Goal: Task Accomplishment & Management: Manage account settings

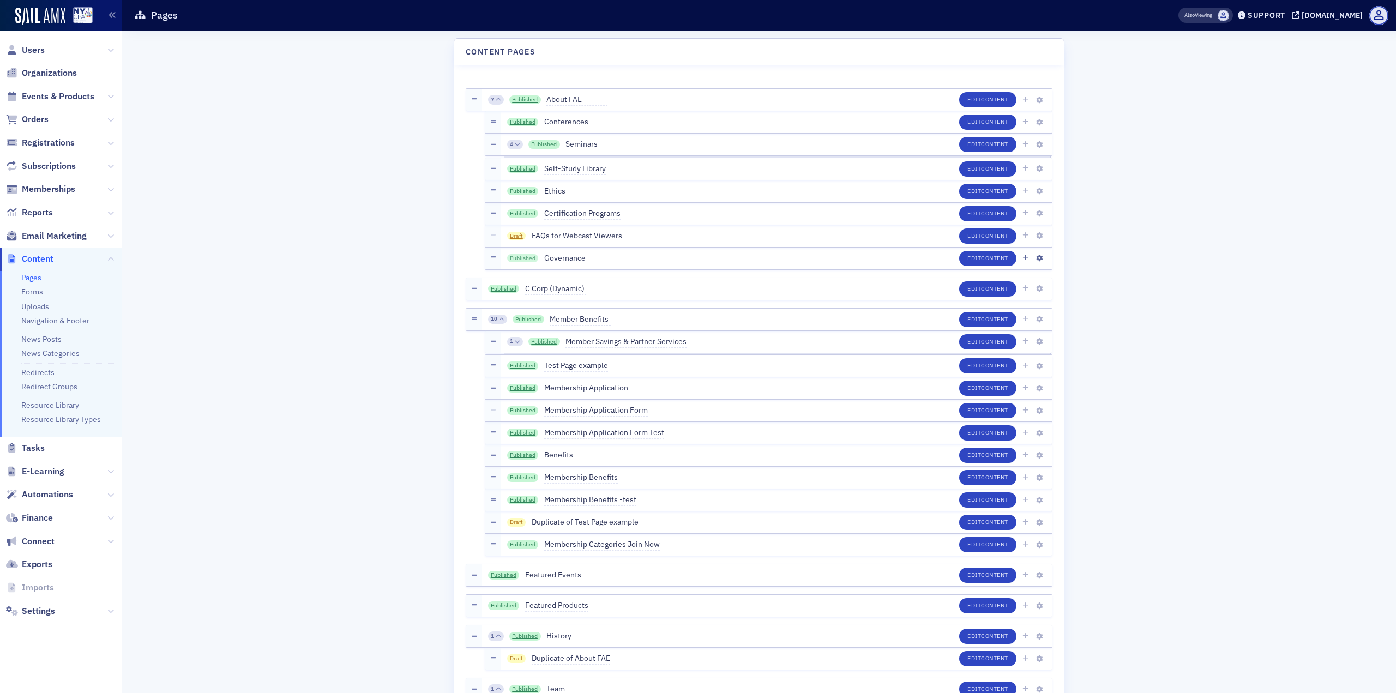
click at [513, 262] on link "Published" at bounding box center [523, 258] width 32 height 9
click at [991, 261] on span "Content" at bounding box center [994, 258] width 27 height 8
click at [516, 214] on link "Published" at bounding box center [523, 213] width 32 height 9
click at [1036, 291] on icon "button" at bounding box center [1039, 289] width 7 height 7
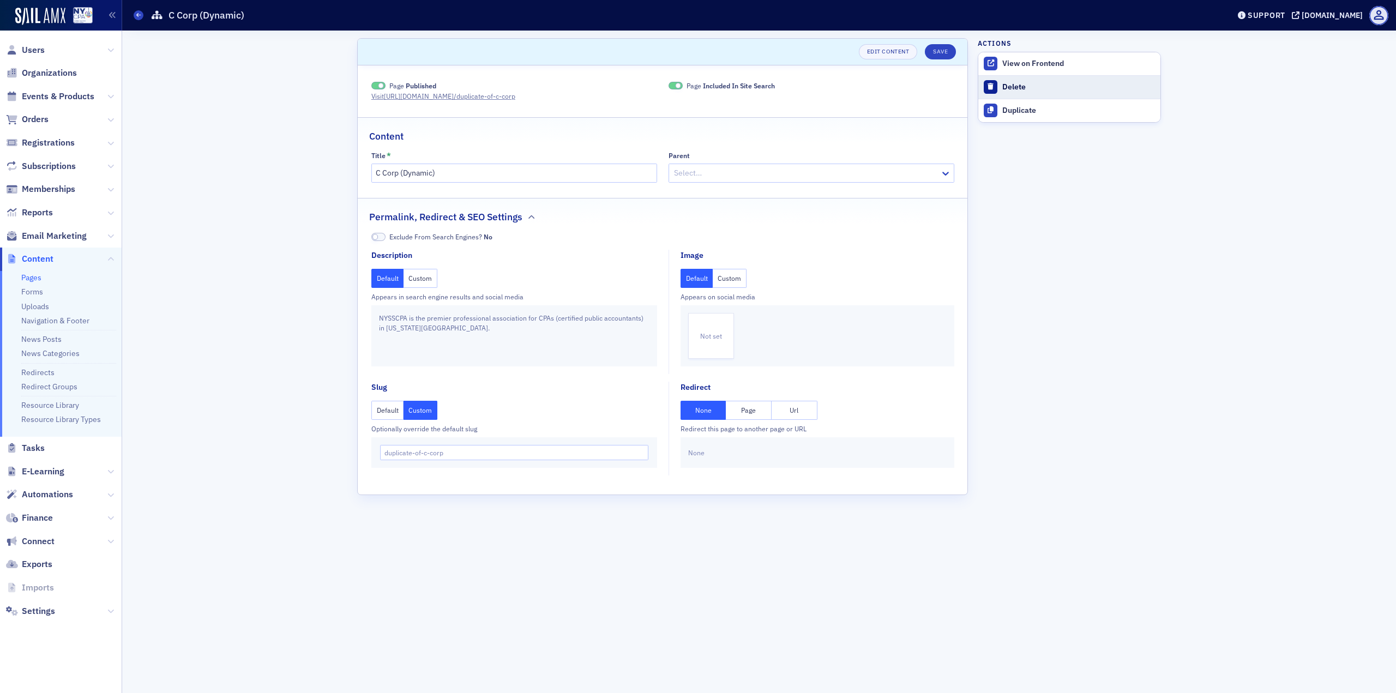
click at [1020, 82] on div "Delete" at bounding box center [1078, 87] width 153 height 10
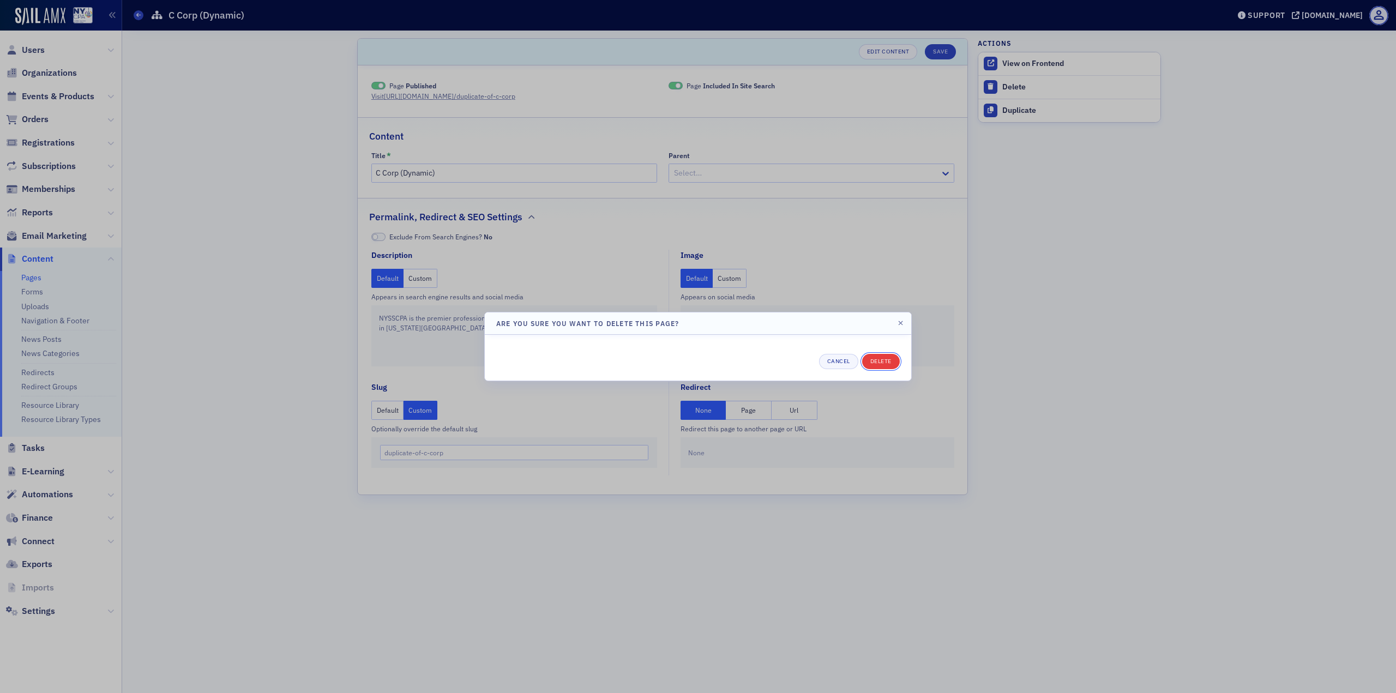
click at [878, 368] on button "Delete" at bounding box center [881, 361] width 38 height 15
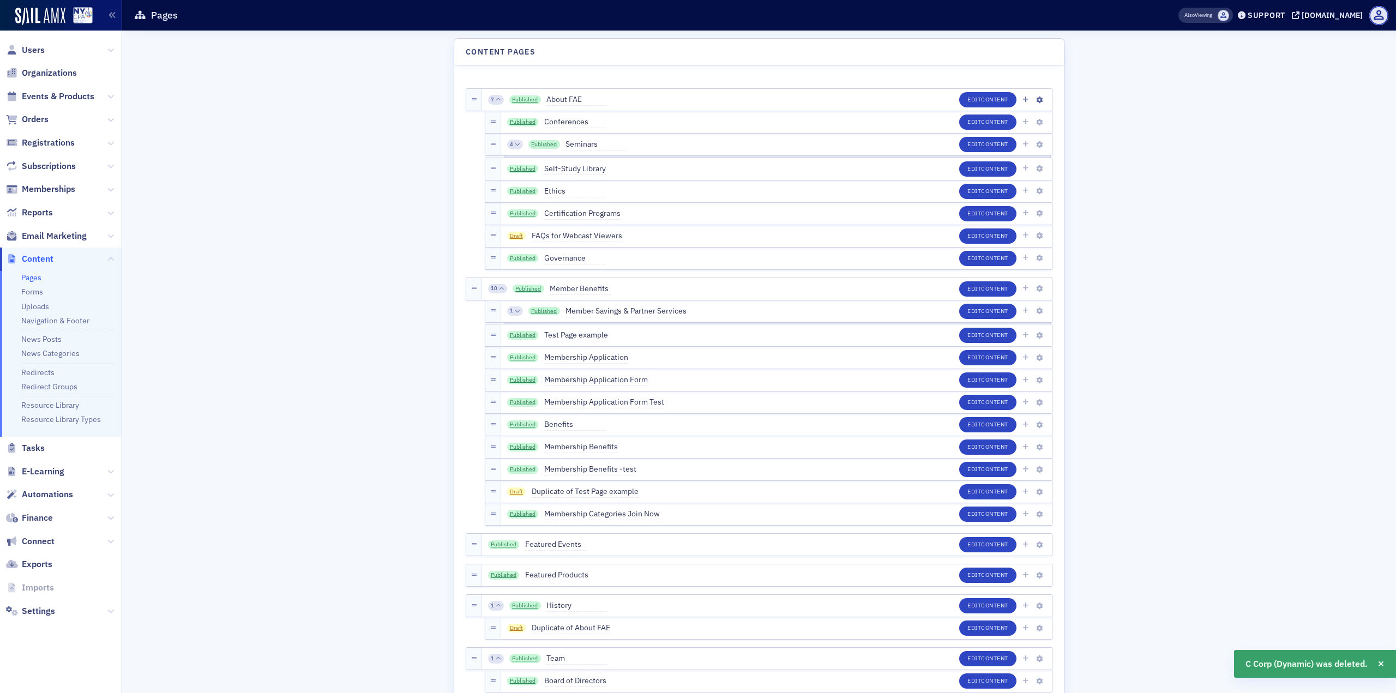
click at [488, 100] on div "7" at bounding box center [496, 100] width 16 height 10
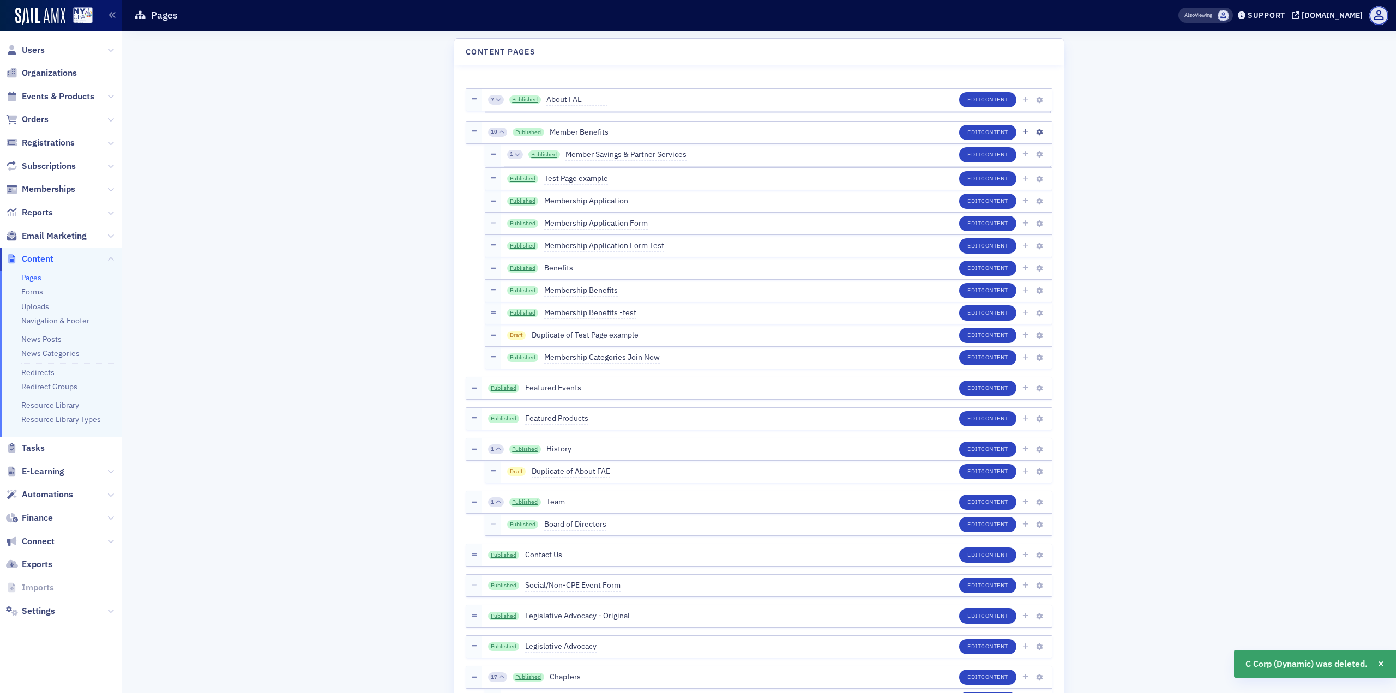
click at [491, 132] on span "10" at bounding box center [494, 132] width 7 height 8
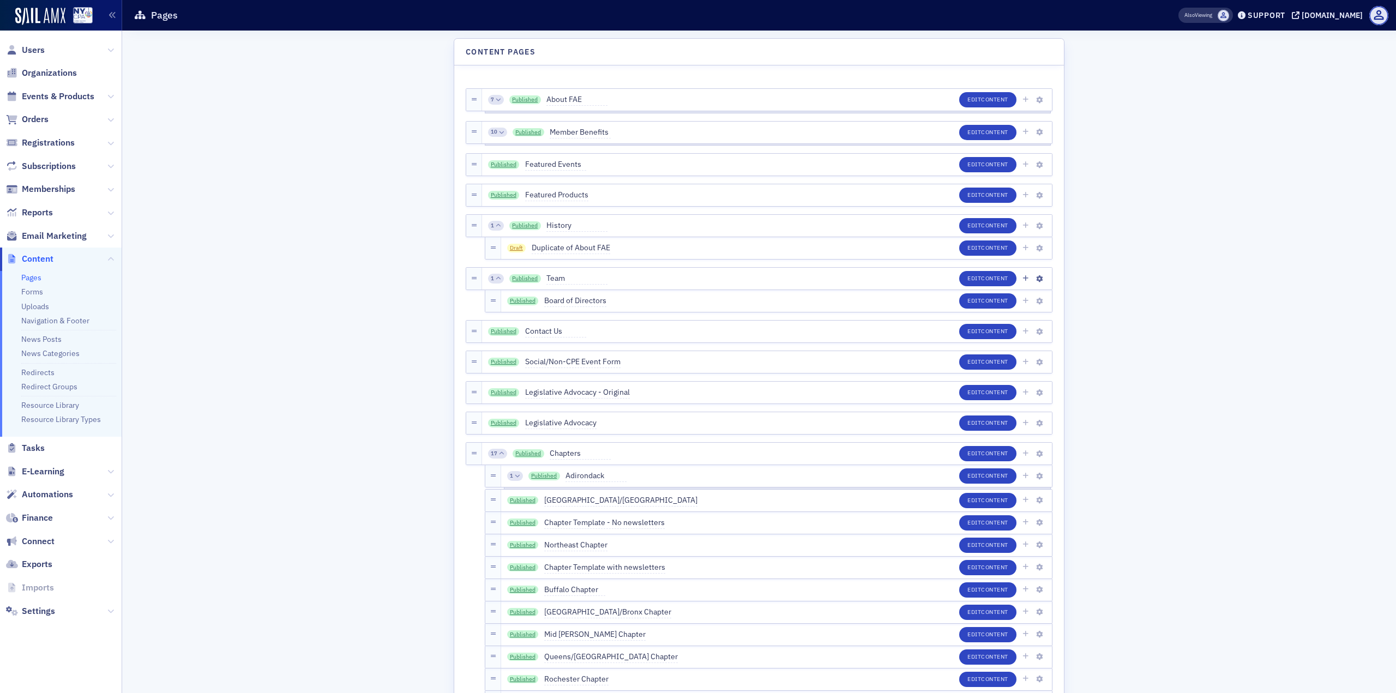
click at [491, 279] on span "1" at bounding box center [492, 279] width 3 height 8
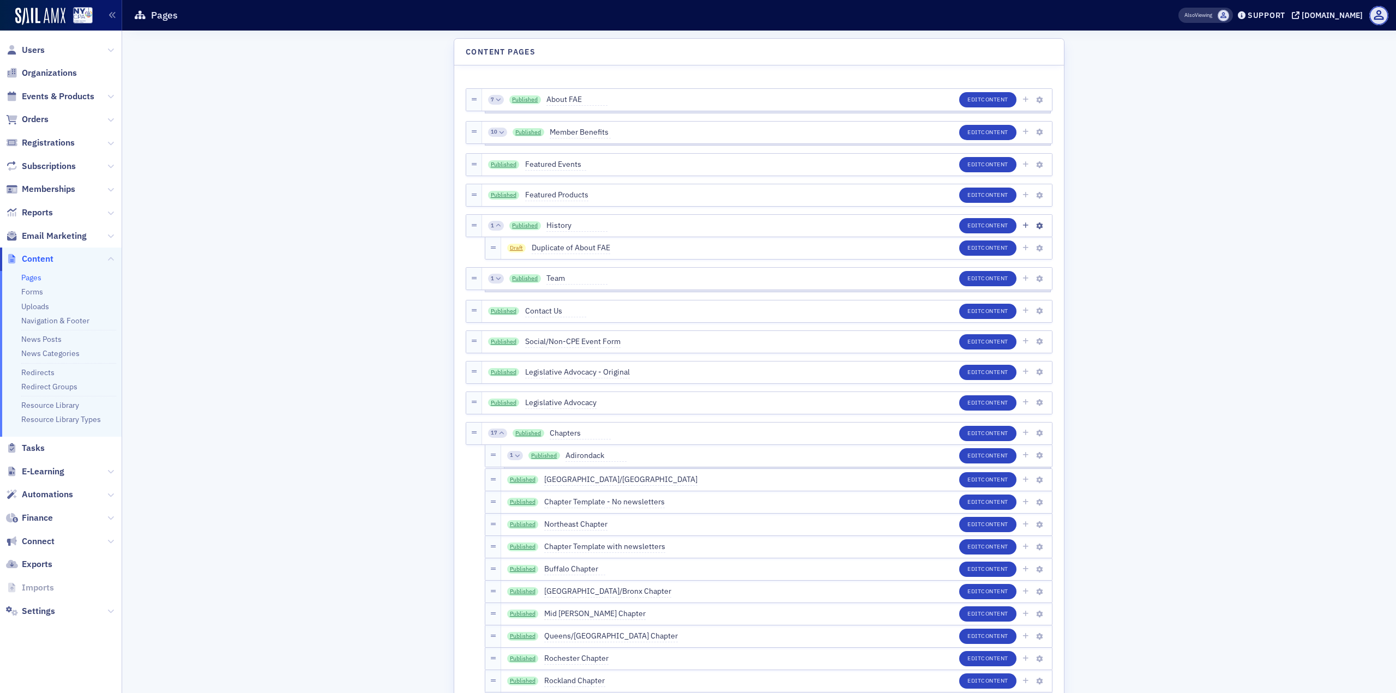
click at [490, 227] on div "1" at bounding box center [496, 226] width 16 height 10
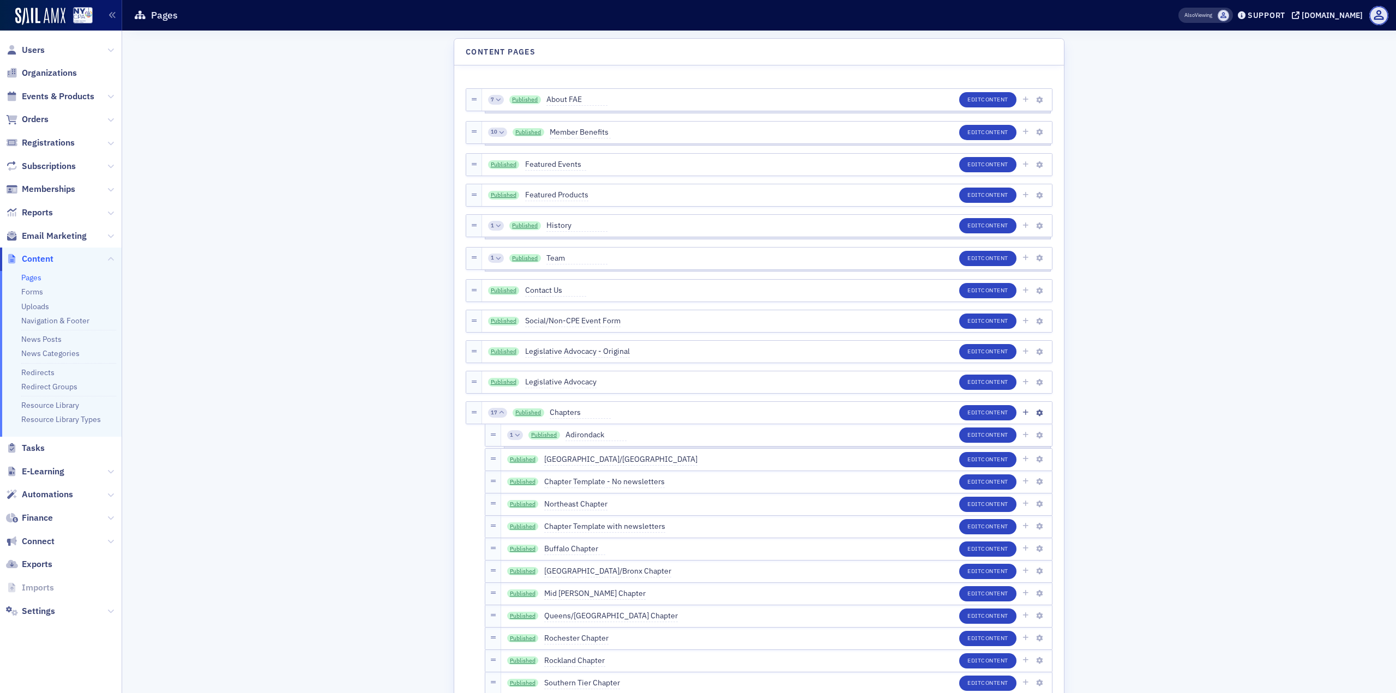
click at [491, 409] on span "17" at bounding box center [494, 413] width 7 height 8
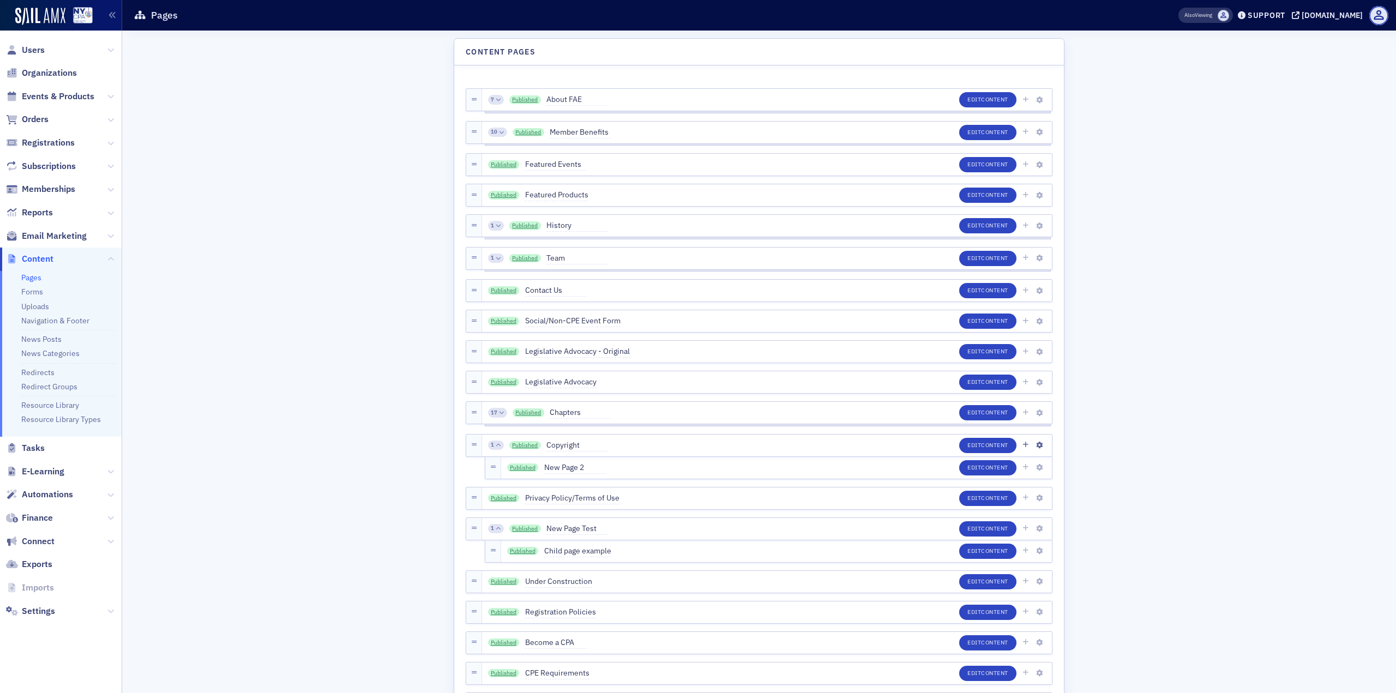
click at [493, 450] on div "1 Published Copyright" at bounding box center [548, 445] width 120 height 12
click at [496, 447] on icon at bounding box center [498, 445] width 5 height 5
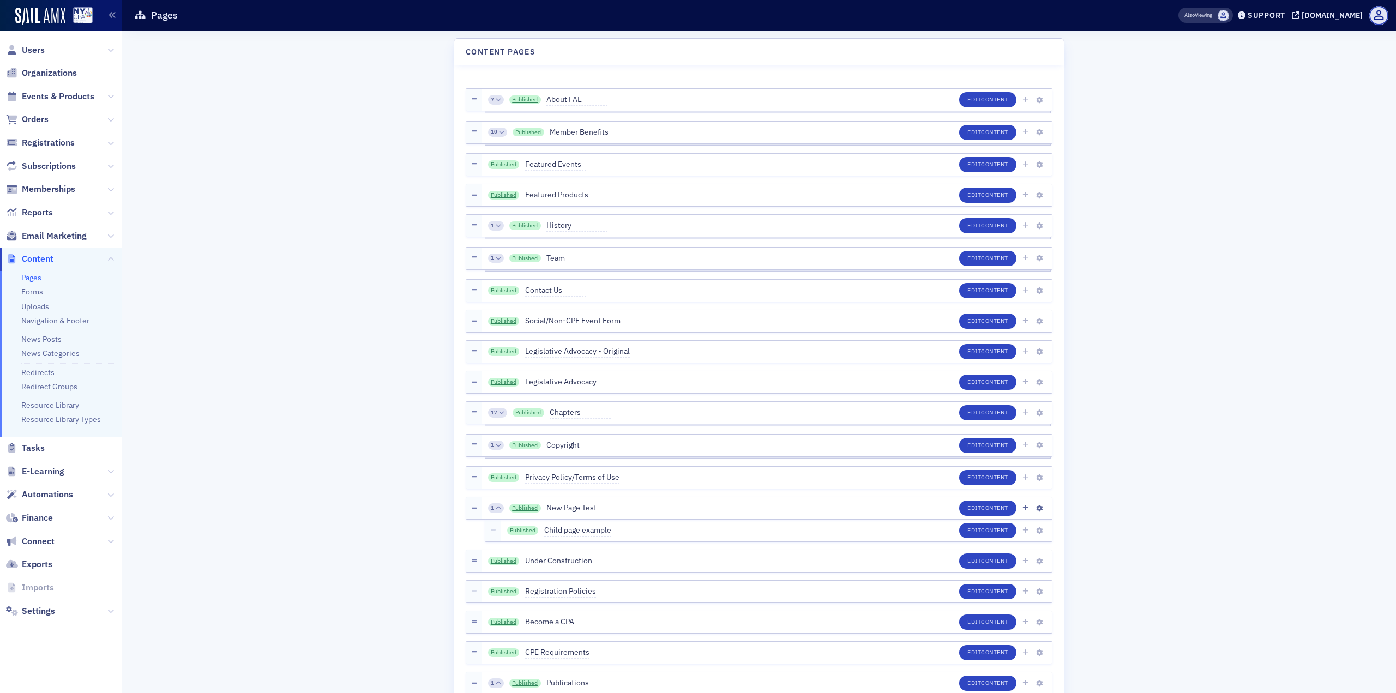
click at [491, 506] on span "1" at bounding box center [492, 508] width 3 height 8
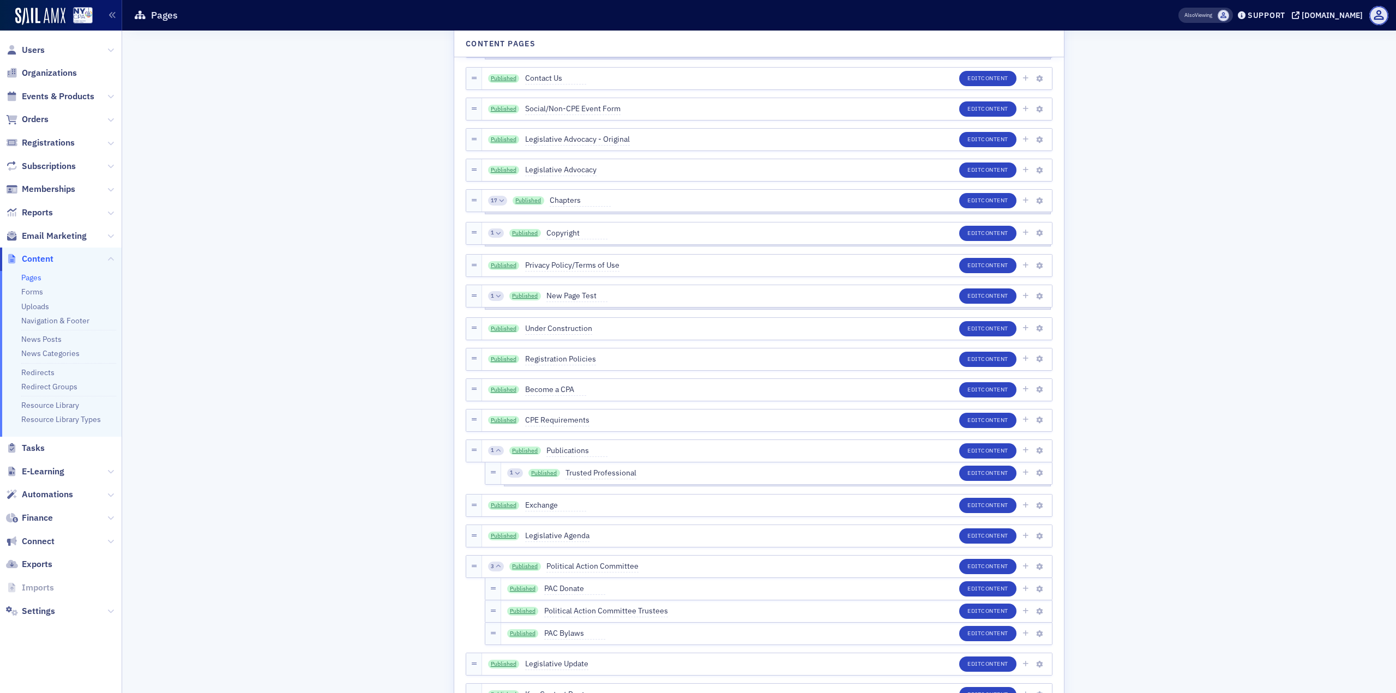
scroll to position [218, 0]
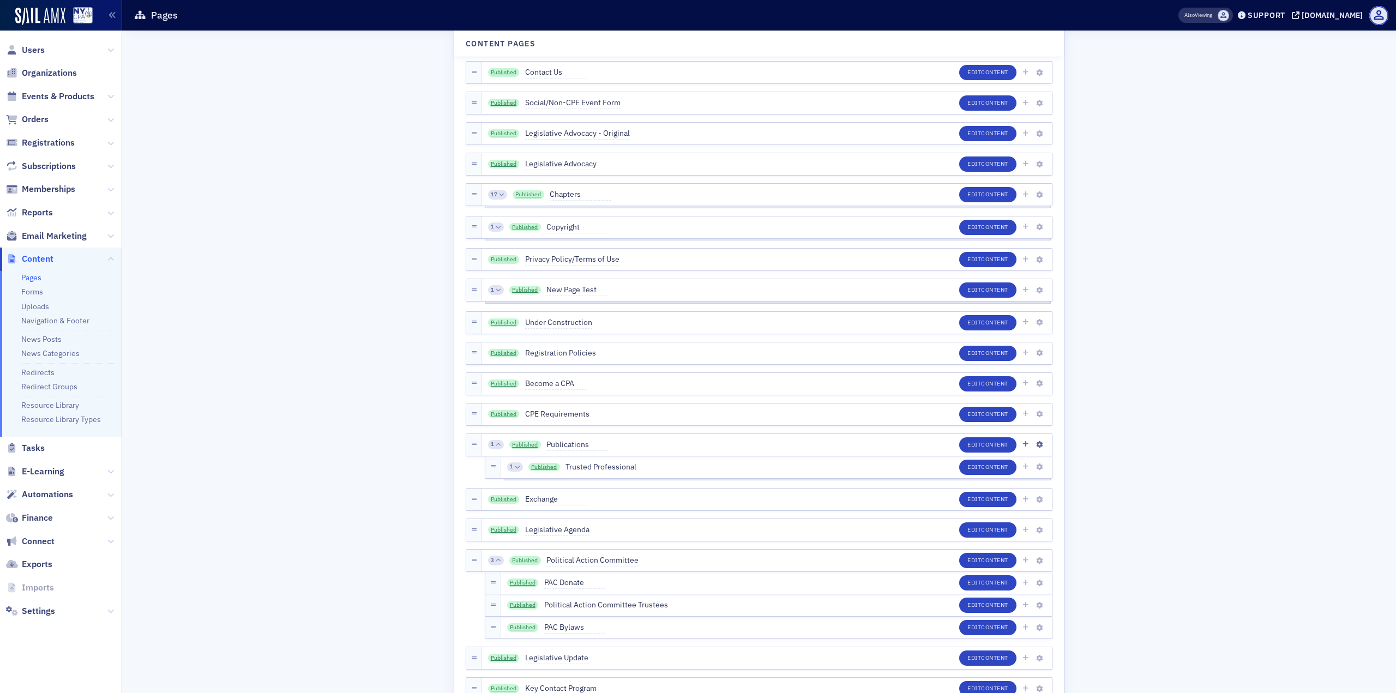
click at [491, 447] on span "1" at bounding box center [492, 445] width 3 height 8
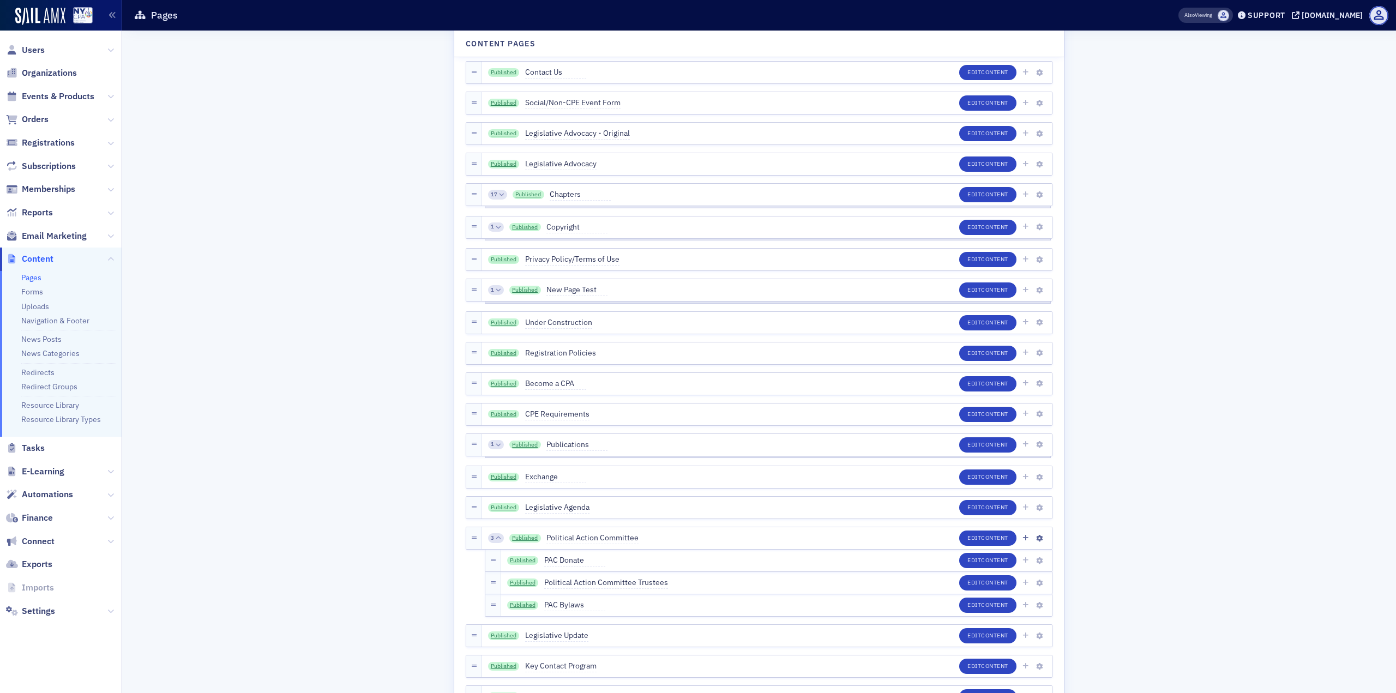
click at [491, 538] on span "3" at bounding box center [492, 538] width 3 height 8
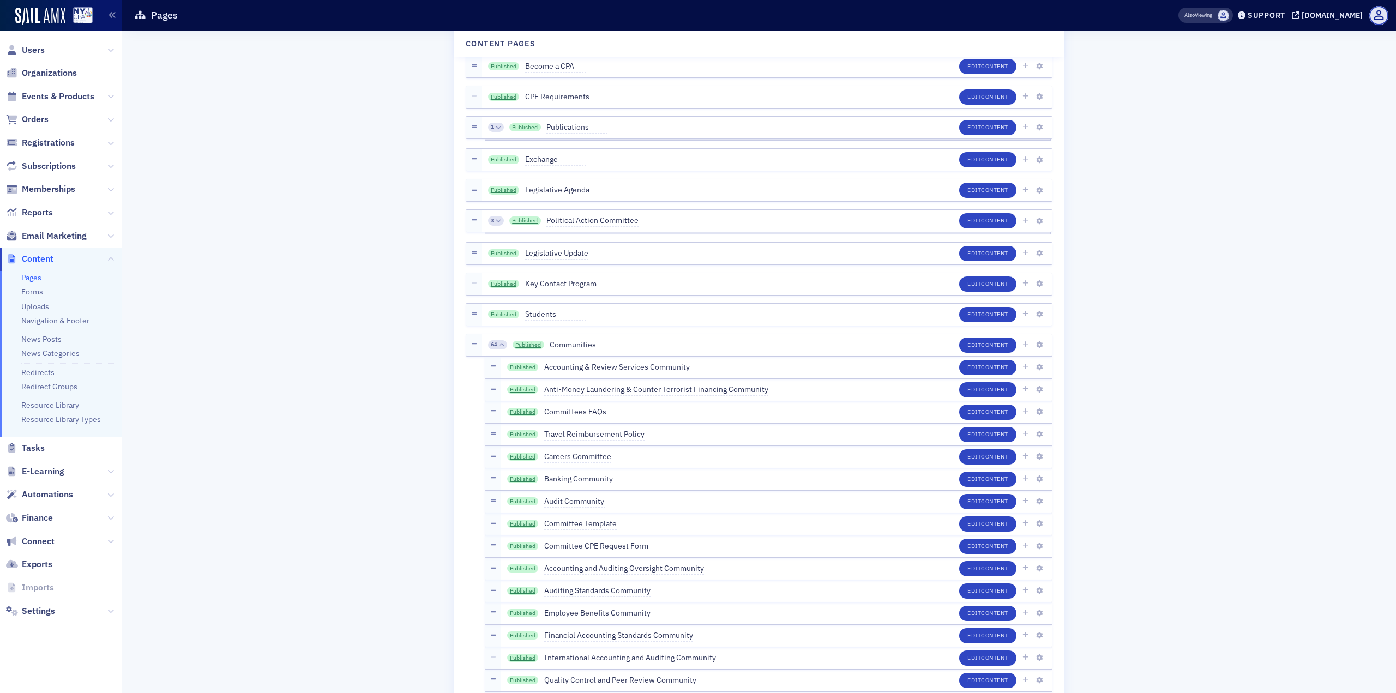
scroll to position [545, 0]
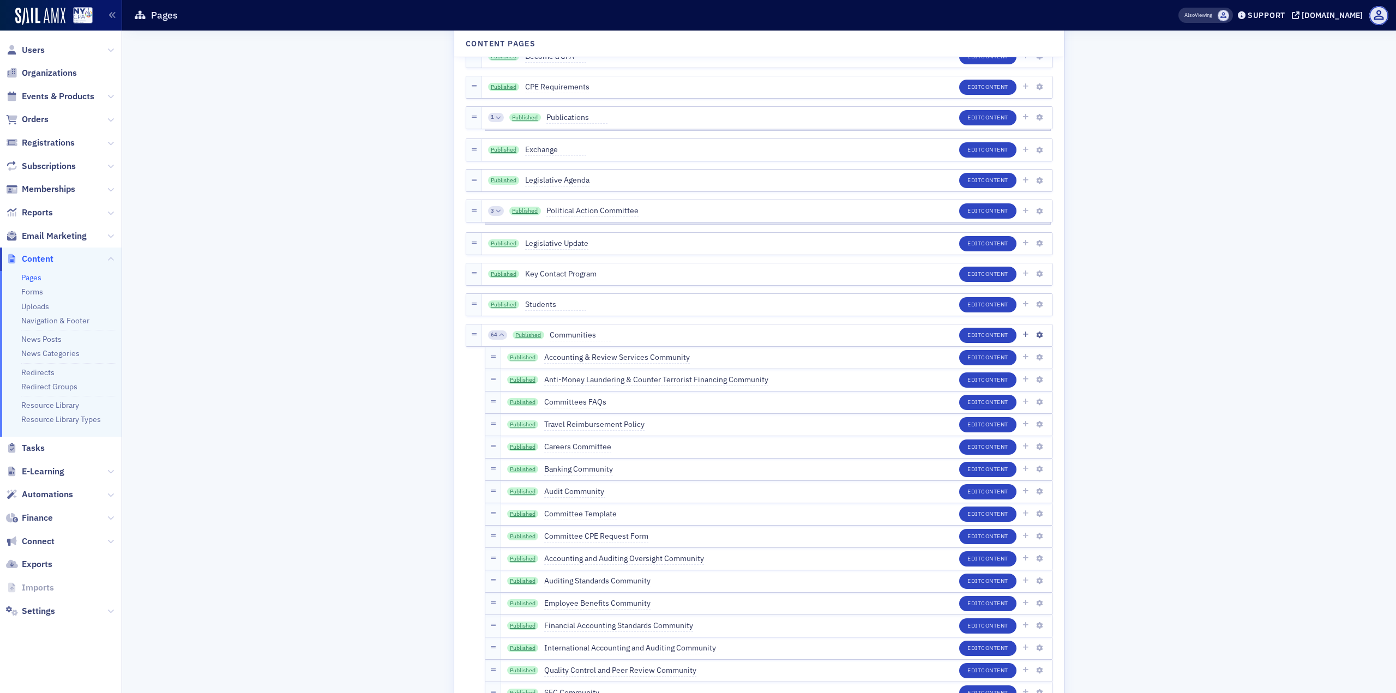
click at [491, 337] on span "64" at bounding box center [494, 335] width 7 height 8
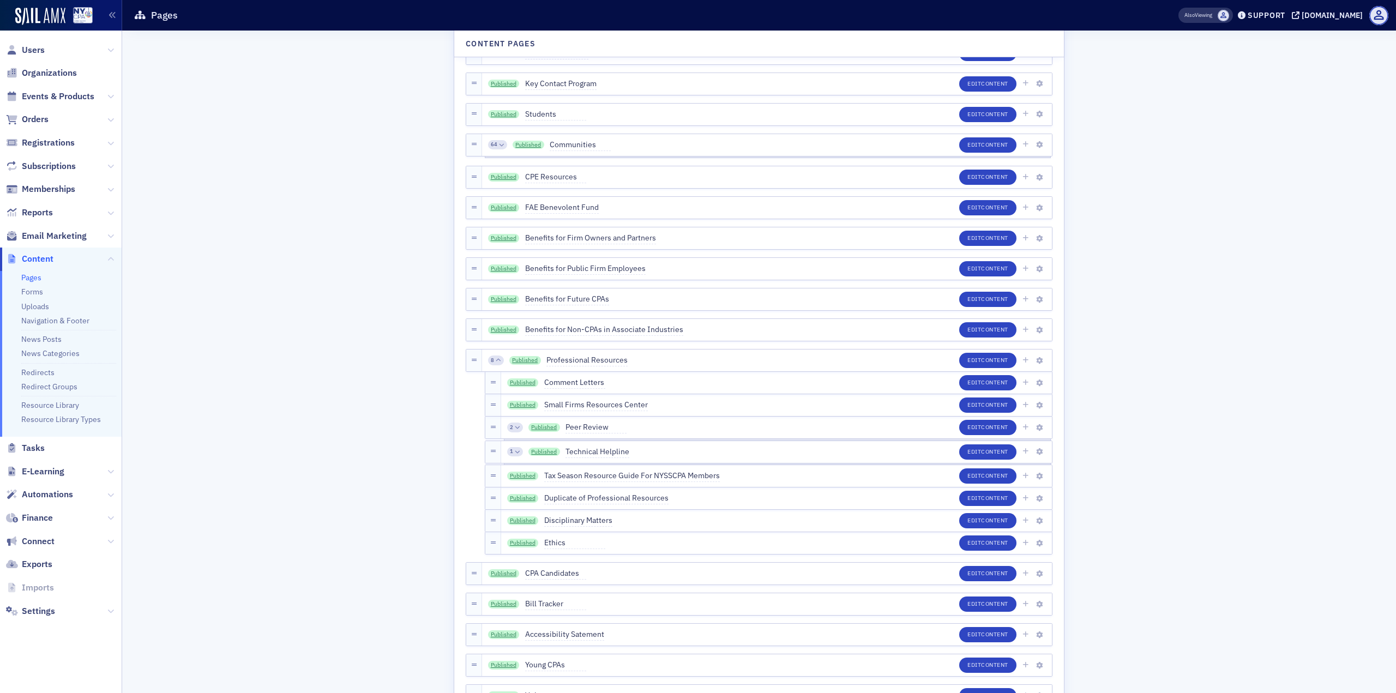
scroll to position [763, 0]
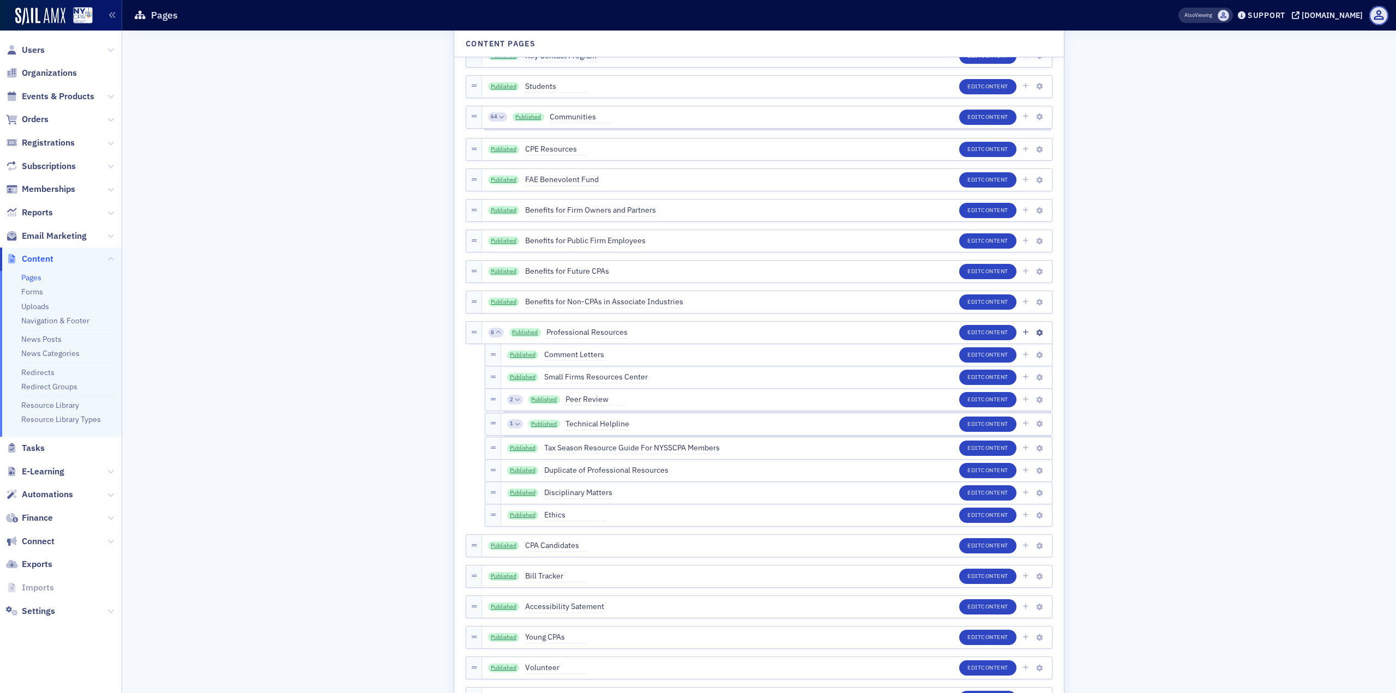
click at [489, 338] on div "8 Published Professional Resources" at bounding box center [558, 333] width 140 height 12
click at [496, 333] on icon at bounding box center [498, 332] width 5 height 5
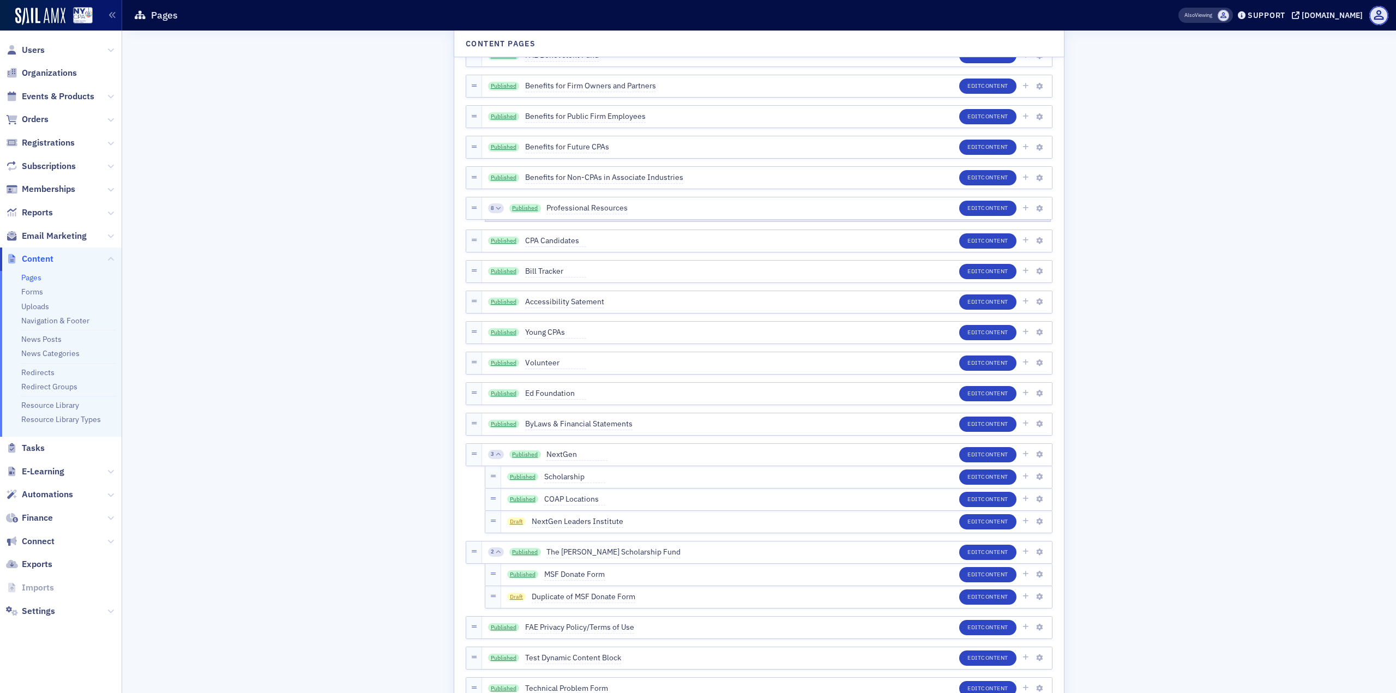
scroll to position [981, 0]
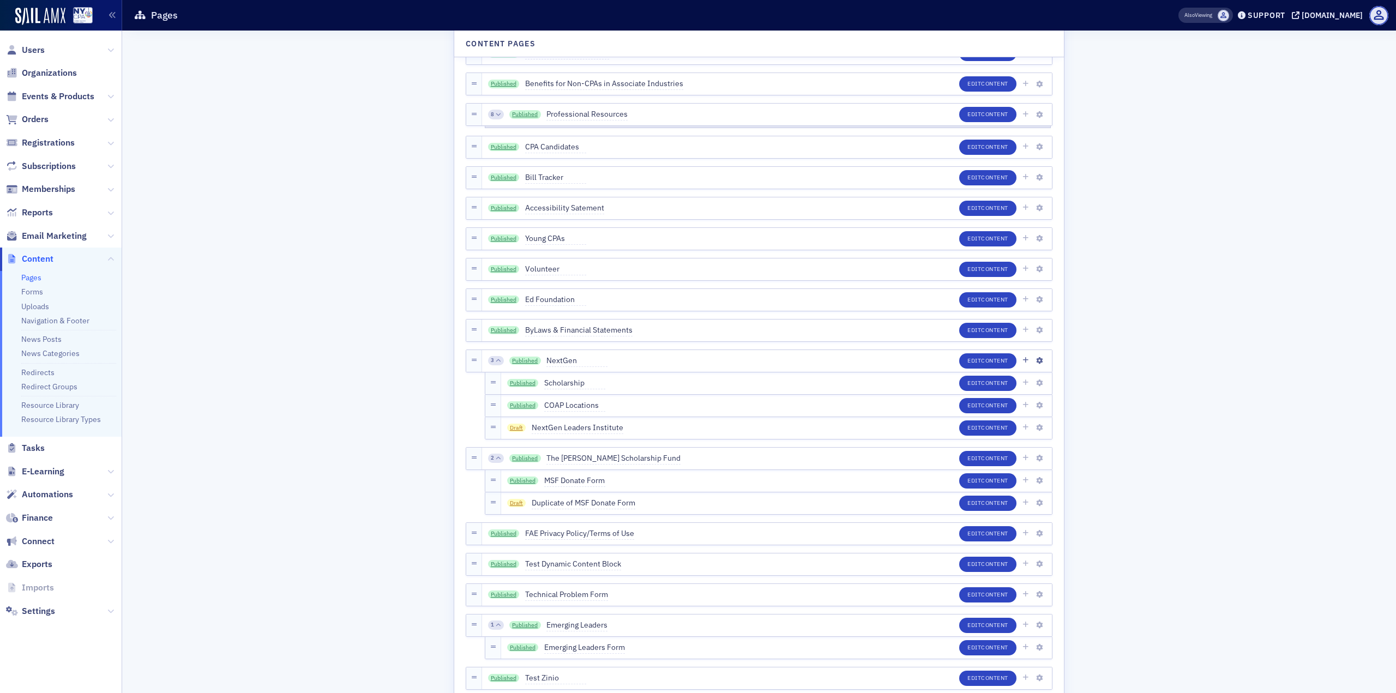
click at [496, 361] on icon at bounding box center [498, 360] width 5 height 5
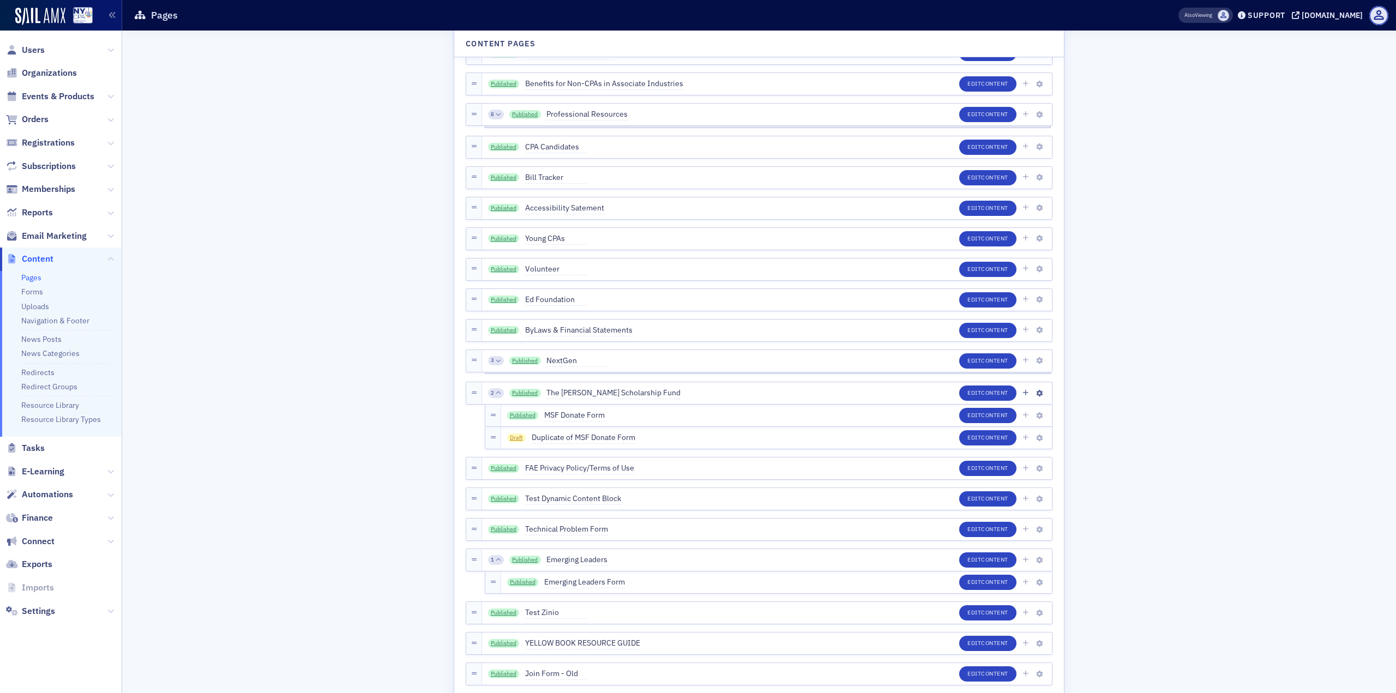
click at [491, 394] on div "2" at bounding box center [496, 393] width 16 height 10
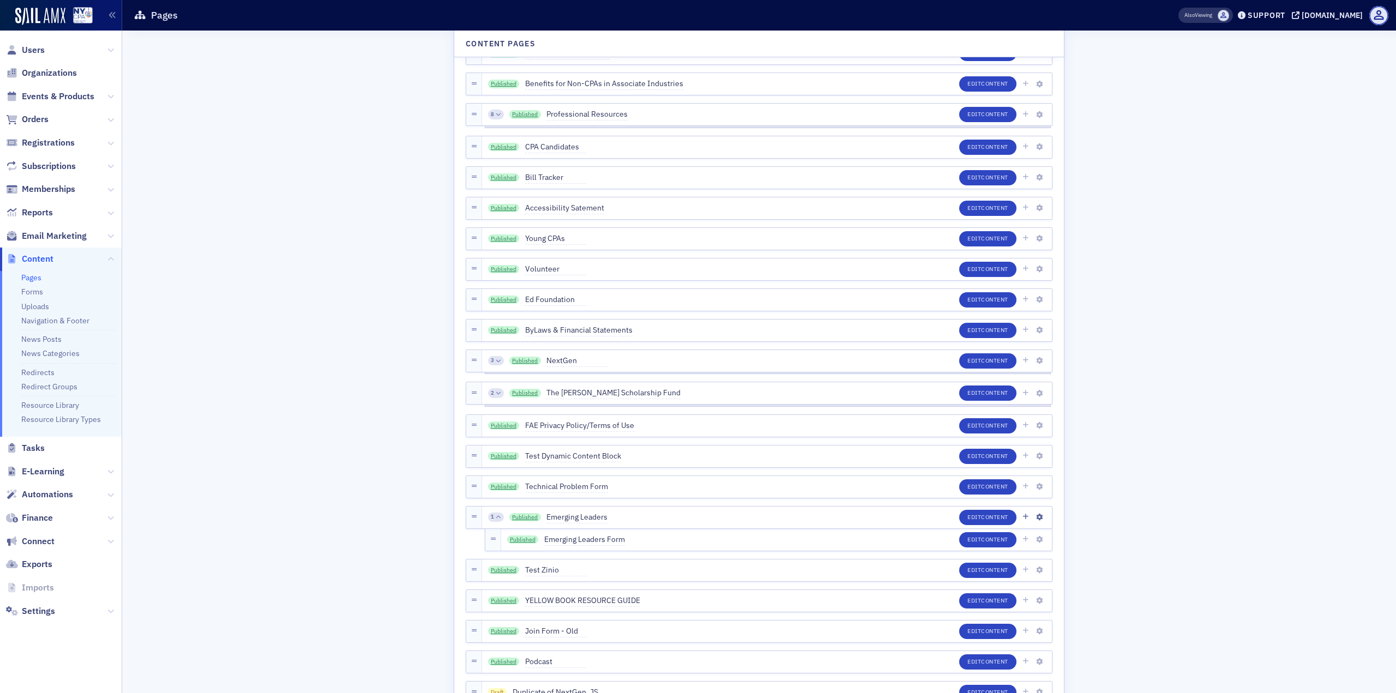
click at [491, 518] on span "1" at bounding box center [492, 517] width 3 height 8
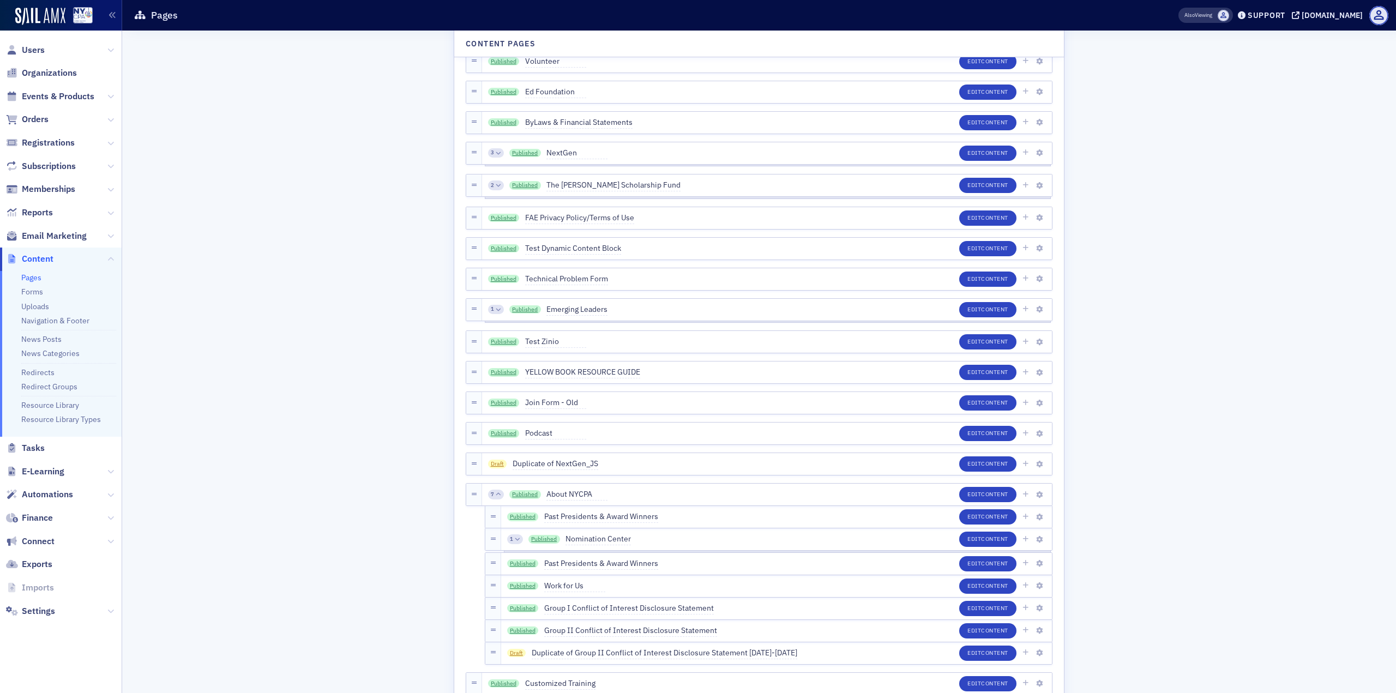
scroll to position [1254, 0]
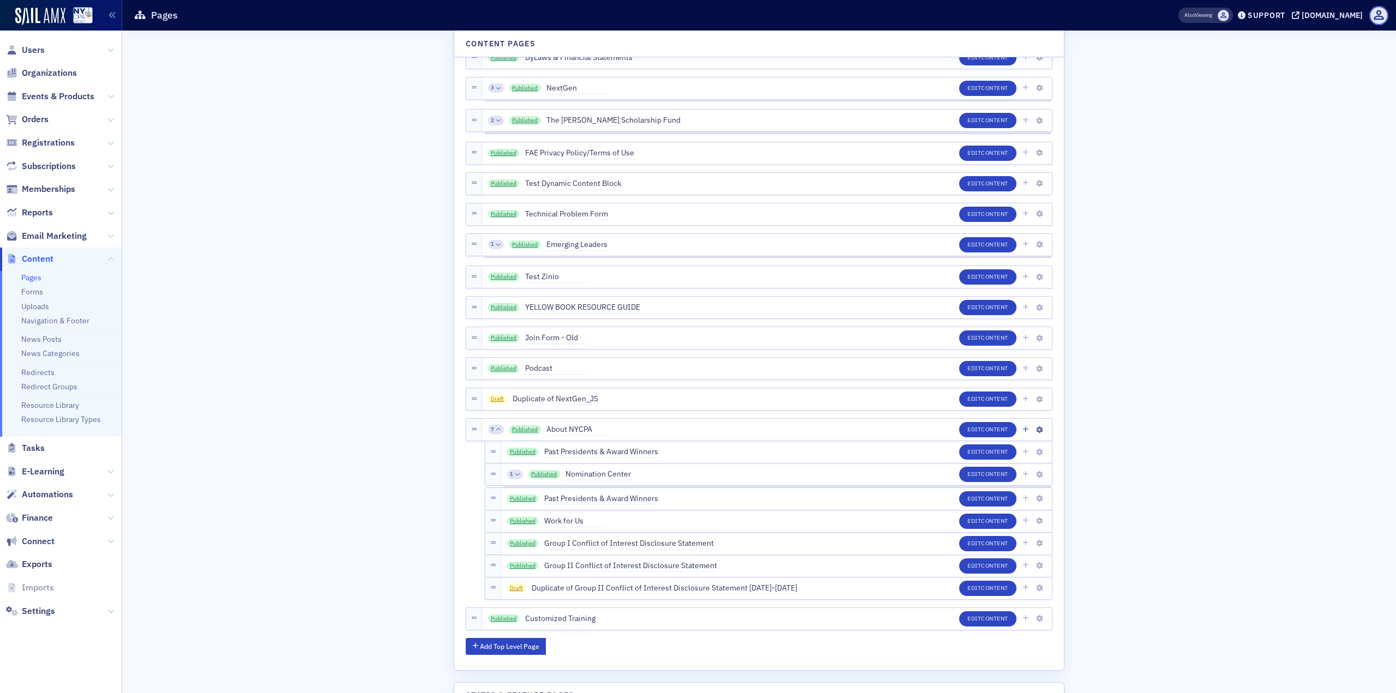
click at [492, 432] on div "7" at bounding box center [496, 430] width 16 height 10
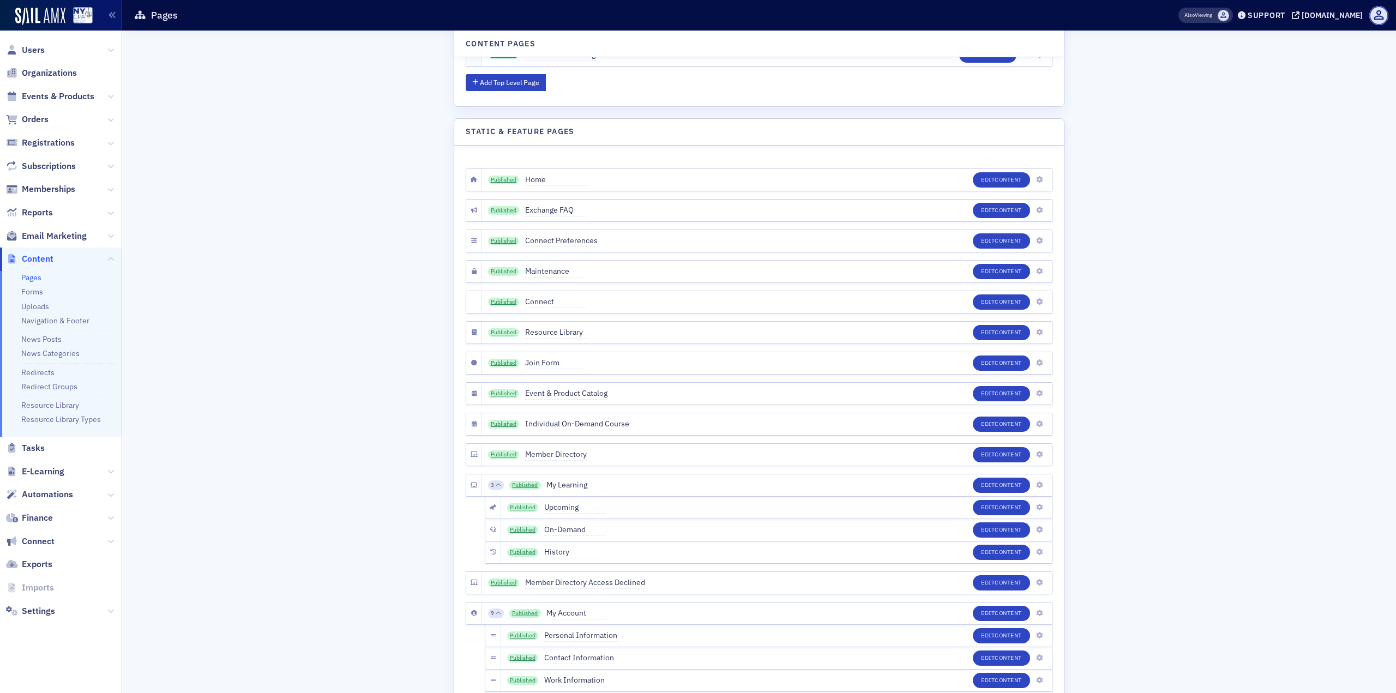
scroll to position [1389, 0]
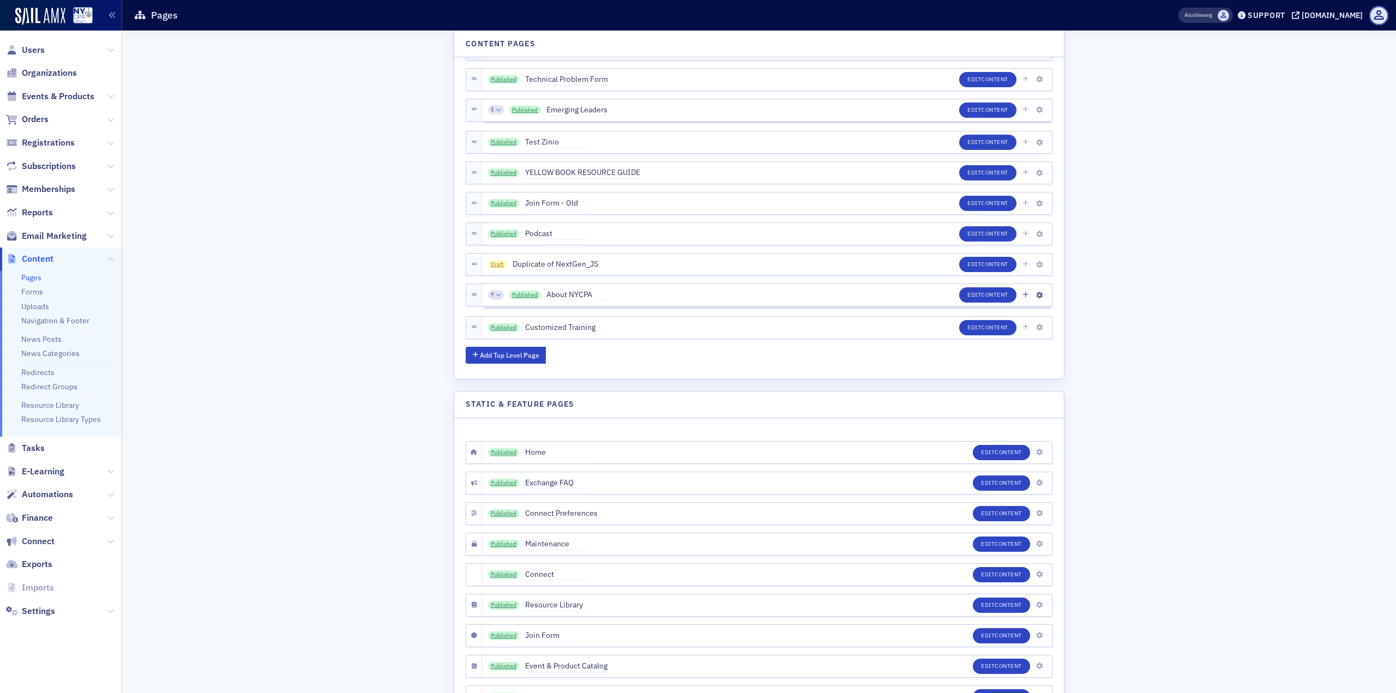
click at [492, 298] on div "7" at bounding box center [496, 295] width 16 height 10
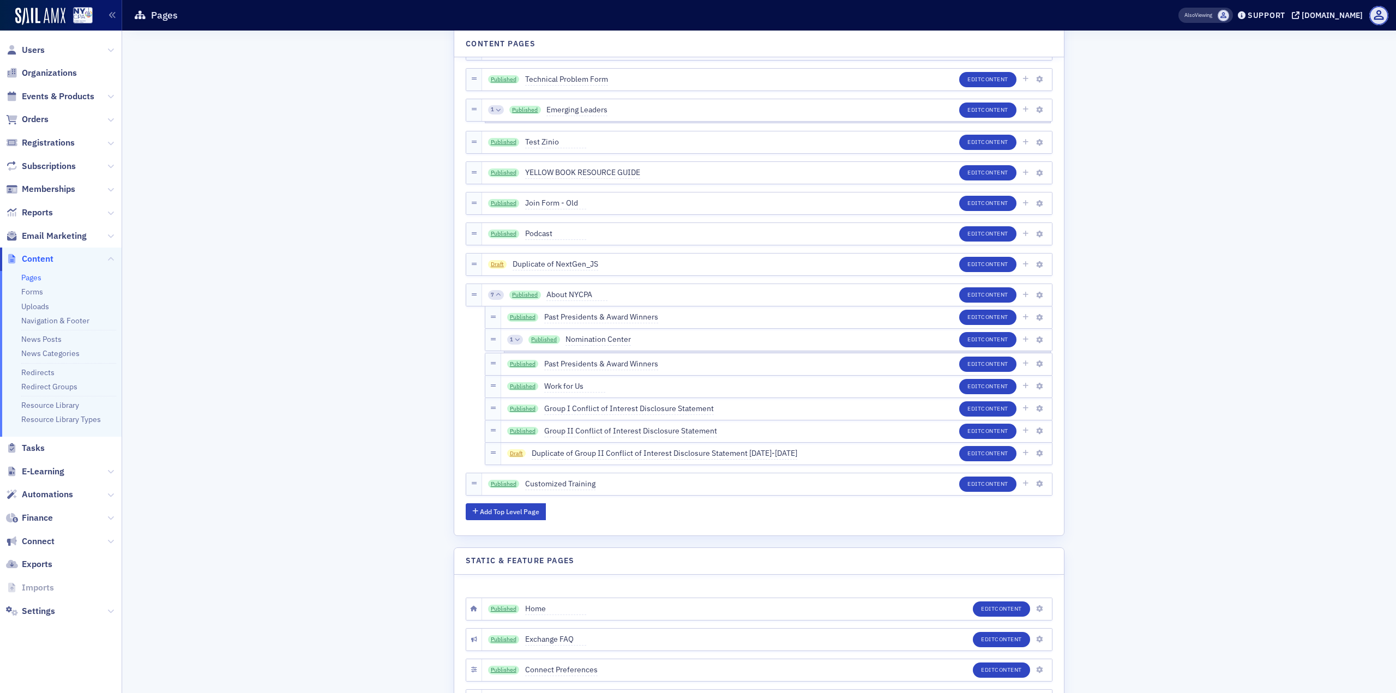
scroll to position [1545, 0]
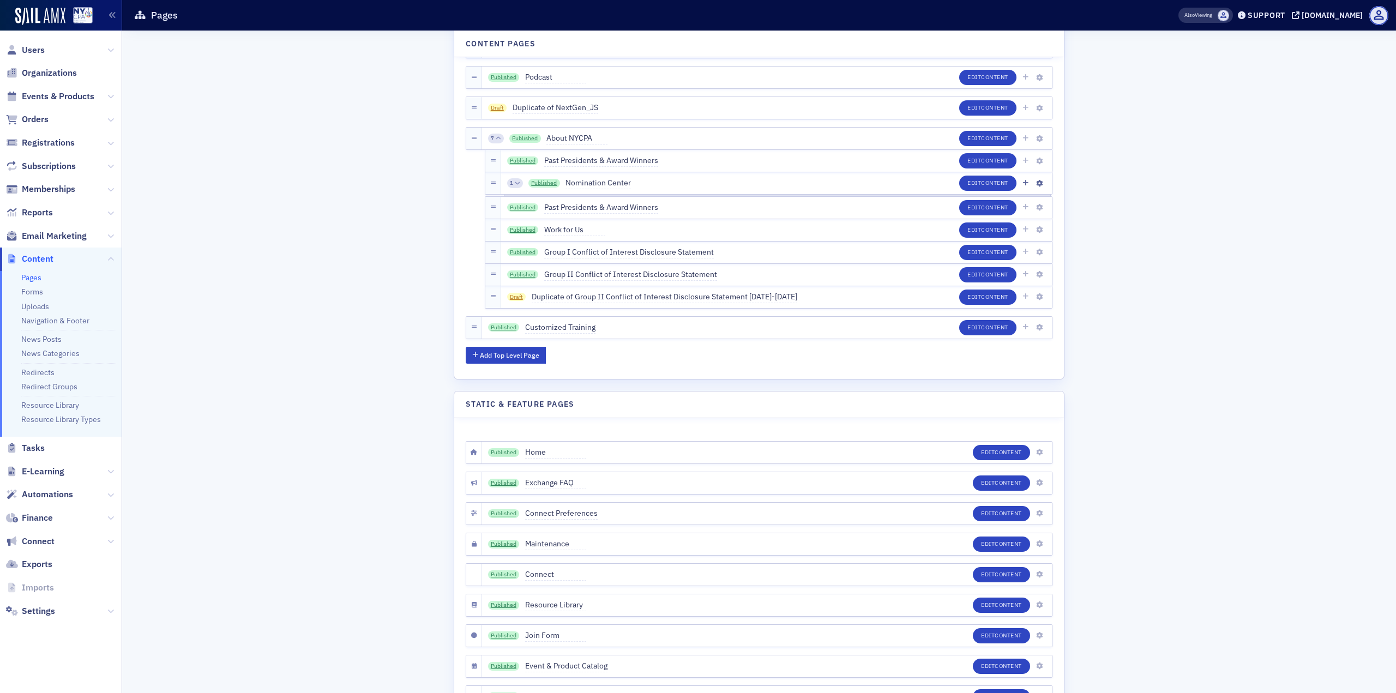
click at [516, 183] on div "1" at bounding box center [515, 183] width 16 height 10
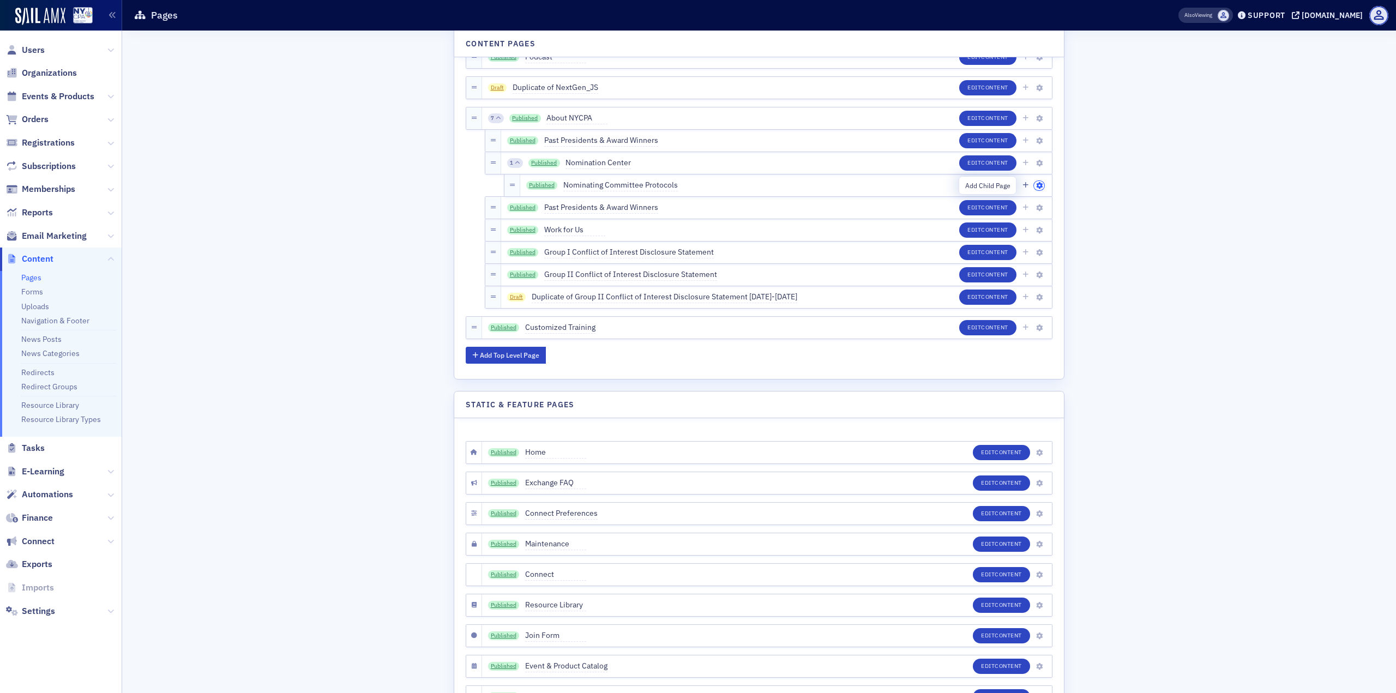
click at [1036, 185] on icon "button" at bounding box center [1039, 186] width 7 height 7
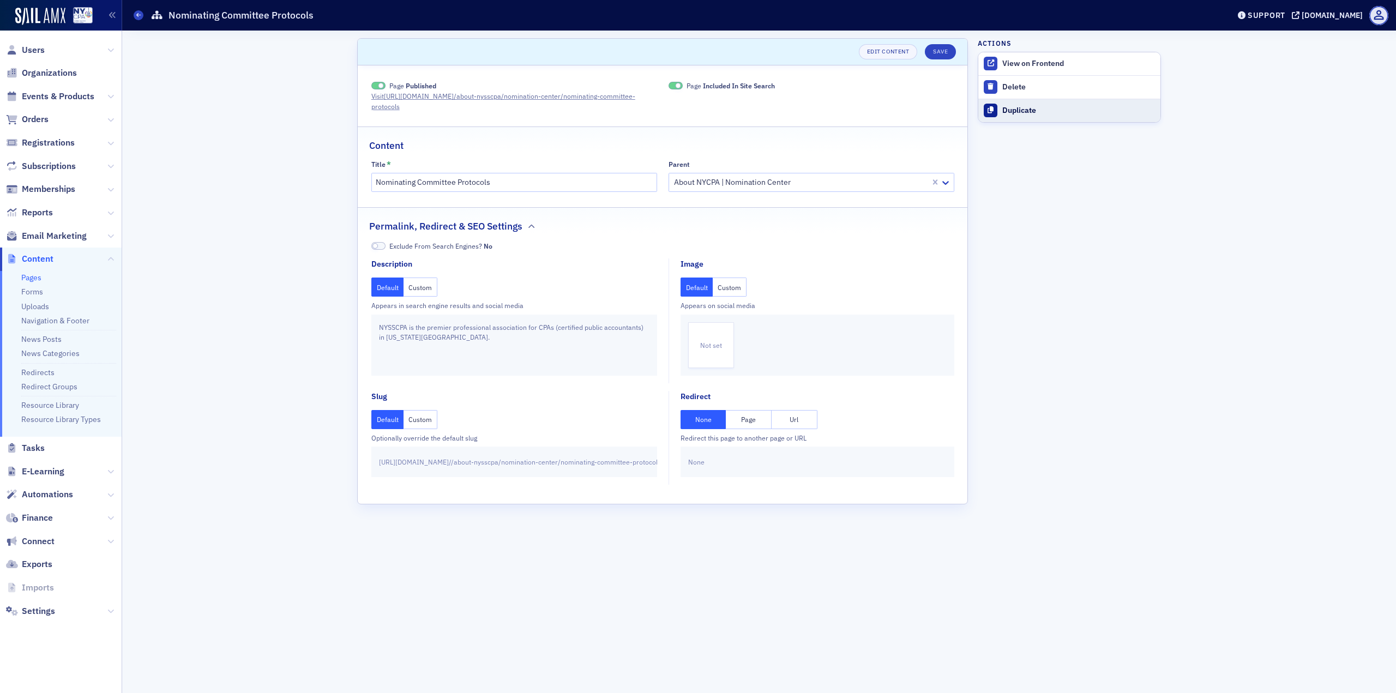
click at [1039, 107] on div "Duplicate" at bounding box center [1078, 111] width 153 height 10
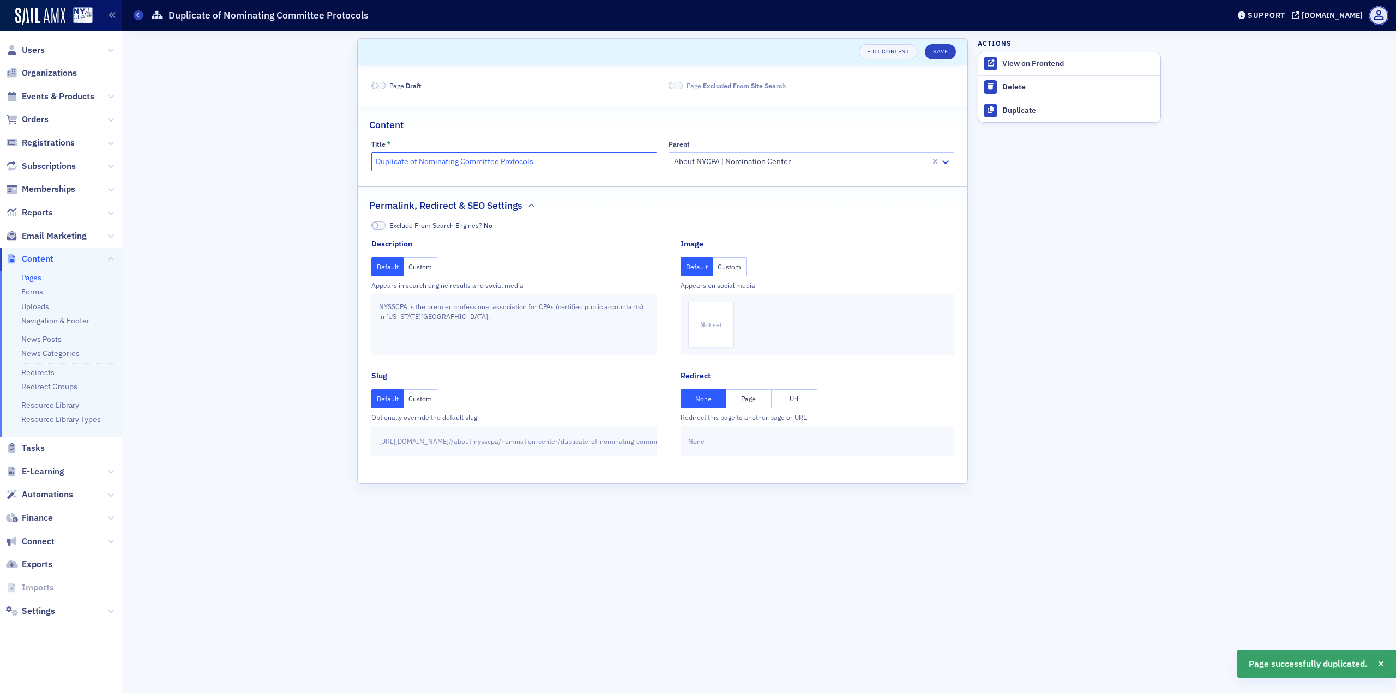
drag, startPoint x: 419, startPoint y: 163, endPoint x: 355, endPoint y: 154, distance: 64.5
click at [355, 154] on div "Scroll to Edit Content Save Page Draft Page Excluded From Site Search Content T…" at bounding box center [759, 362] width 1258 height 662
click at [457, 161] on input "Nominating Committee Protocols" at bounding box center [514, 161] width 286 height 19
drag, startPoint x: 467, startPoint y: 158, endPoint x: 217, endPoint y: 158, distance: 249.7
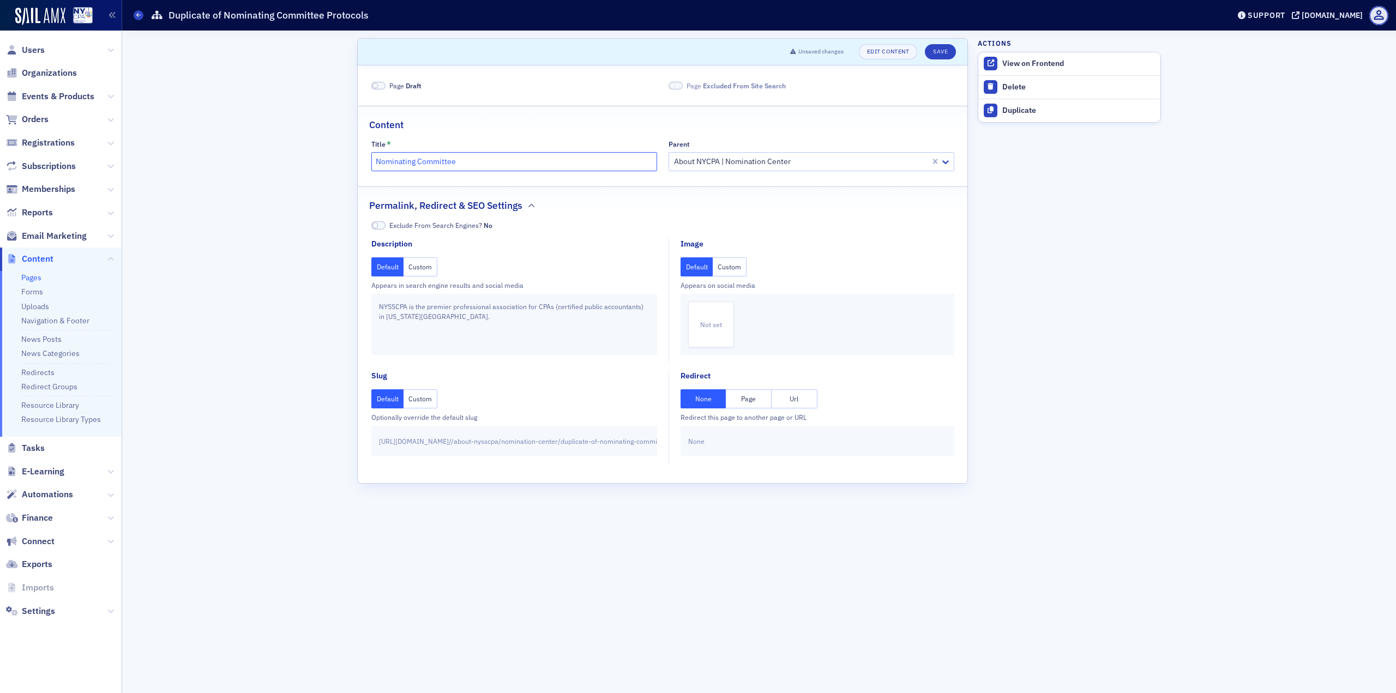
click at [251, 155] on div "Scroll to Unsaved changes Edit Content Save Page Draft Page Excluded From Site …" at bounding box center [759, 362] width 1258 height 662
paste input "nysscpa-nominating-c"
type input "nysscpa-nominating-committee"
click at [603, 443] on div "[URL][DOMAIN_NAME] / /about-nysscpa/nomination-center/ duplicate-of-nominating-…" at bounding box center [514, 441] width 286 height 31
click at [417, 401] on button "Custom" at bounding box center [420, 398] width 34 height 19
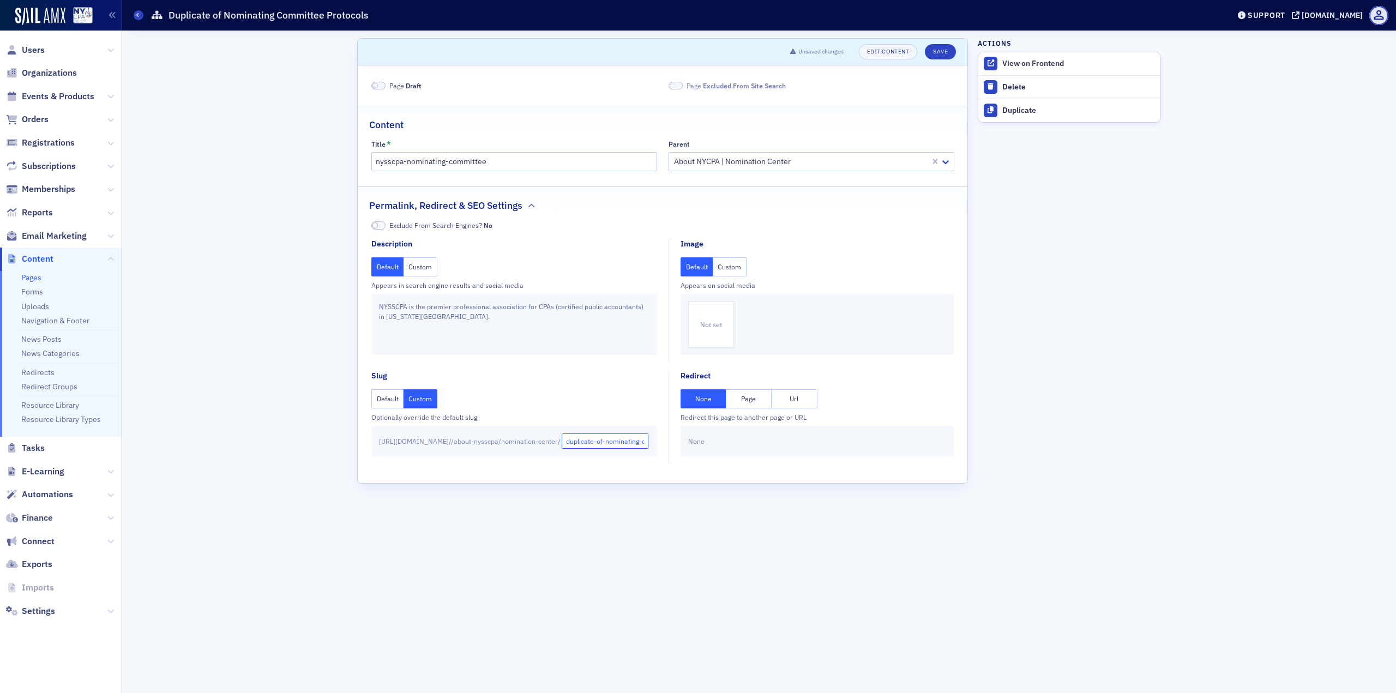
click at [621, 442] on input "duplicate-of-nominating-committee-protocols" at bounding box center [605, 440] width 87 height 15
paste input "nysscpa-nominating-committee"
drag, startPoint x: 628, startPoint y: 439, endPoint x: 518, endPoint y: 437, distance: 110.2
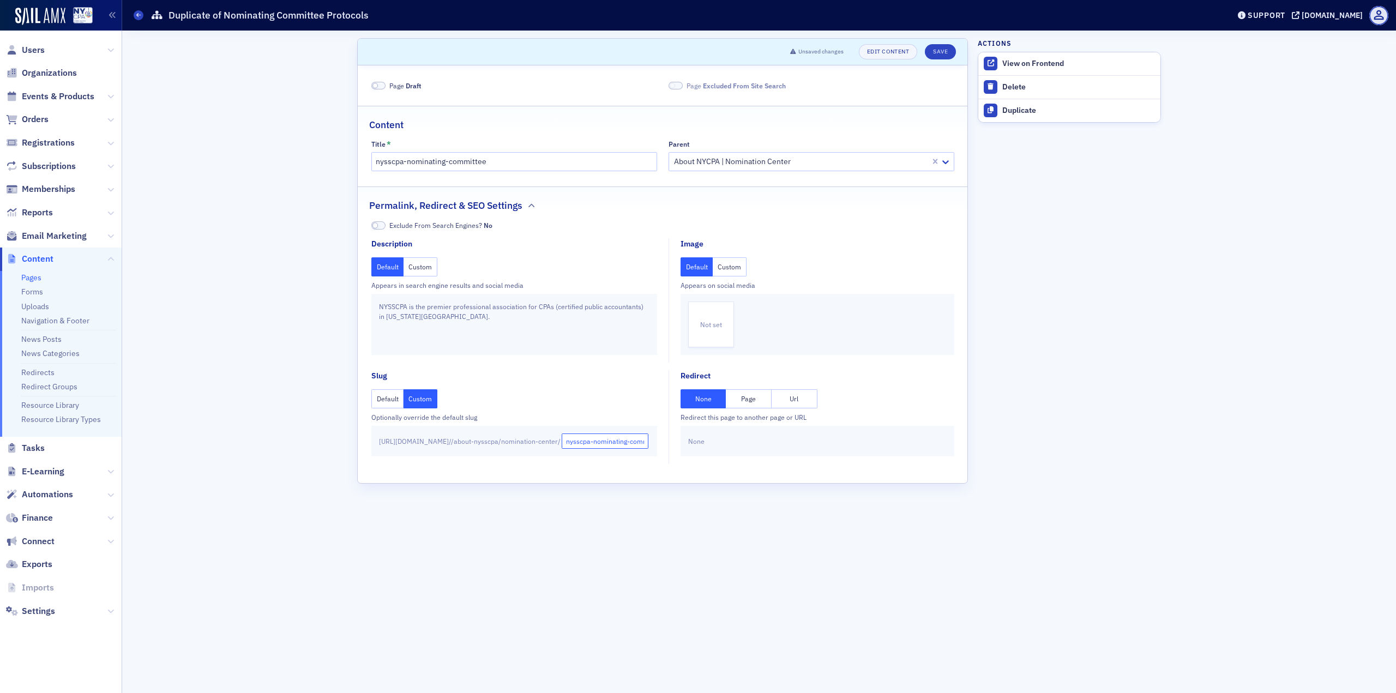
click at [518, 437] on div "[URL][DOMAIN_NAME] / /about-nysscpa/nomination-center/ nysscpa-nominating-commi…" at bounding box center [514, 441] width 286 height 31
type input "nysscpa-nominating-committee"
click at [377, 165] on input "nysscpa-nominating-committee" at bounding box center [514, 161] width 286 height 19
click at [372, 162] on input "nysscpa-nominating-committee" at bounding box center [514, 161] width 286 height 19
drag, startPoint x: 374, startPoint y: 162, endPoint x: 409, endPoint y: 162, distance: 34.9
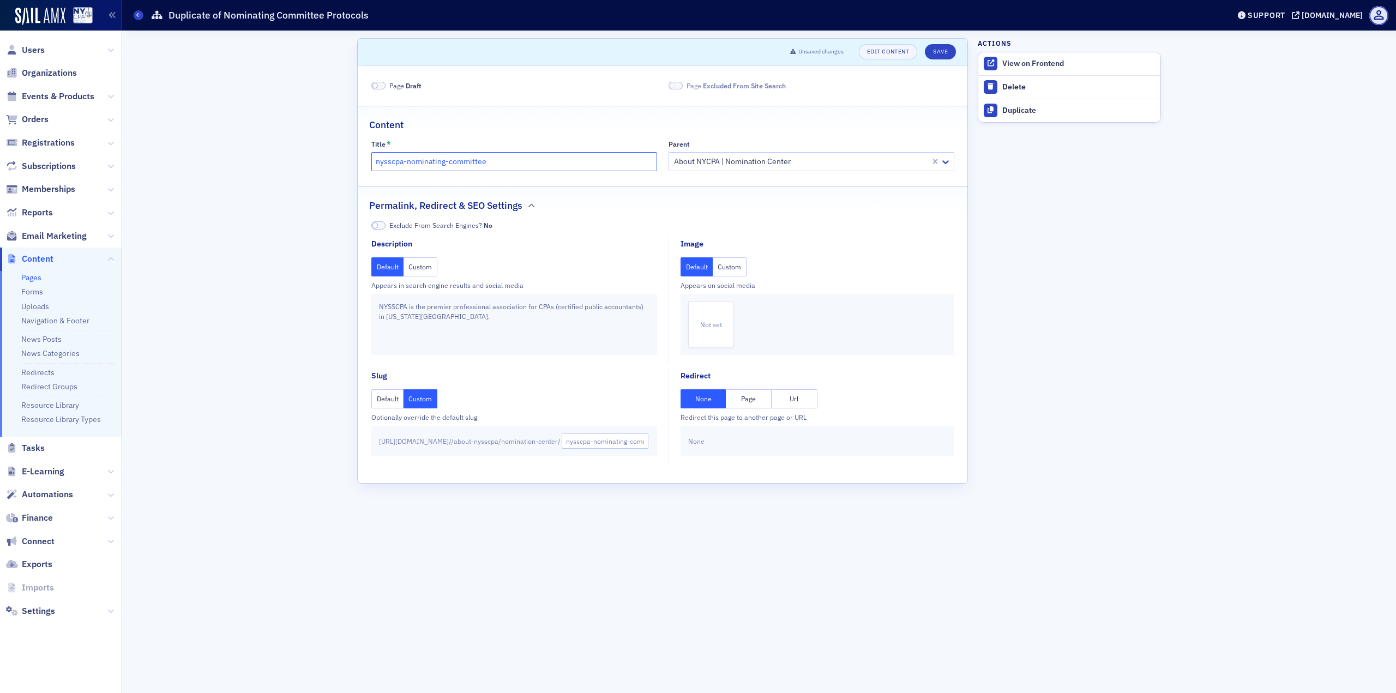
click at [409, 162] on input "nysscpa-nominating-committee" at bounding box center [514, 161] width 286 height 19
click at [455, 162] on input "NYSSCPA Nominating-committee" at bounding box center [514, 161] width 286 height 19
click at [515, 165] on input "NYSSCPA Nominating Committee" at bounding box center [514, 161] width 286 height 19
type input "NYSSCPA Nominating Committee"
click at [387, 83] on label "Page Draft" at bounding box center [396, 86] width 51 height 10
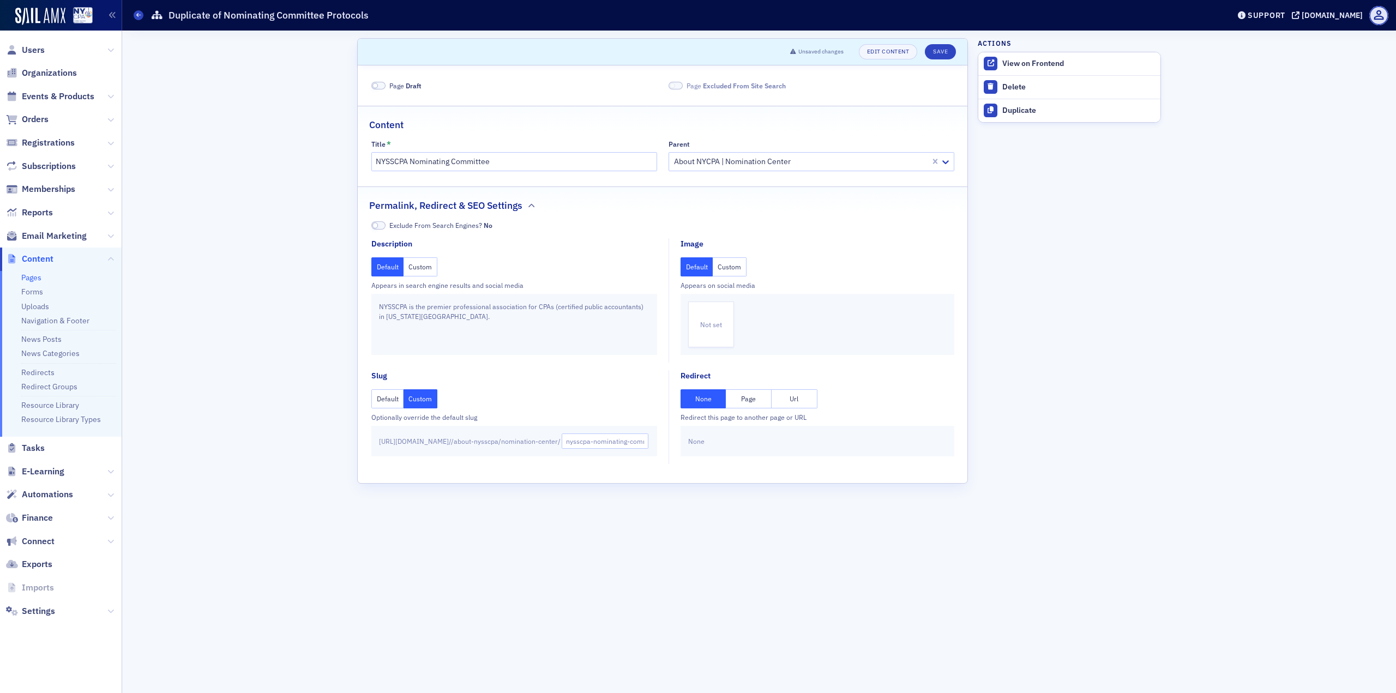
click at [384, 84] on span at bounding box center [378, 86] width 14 height 8
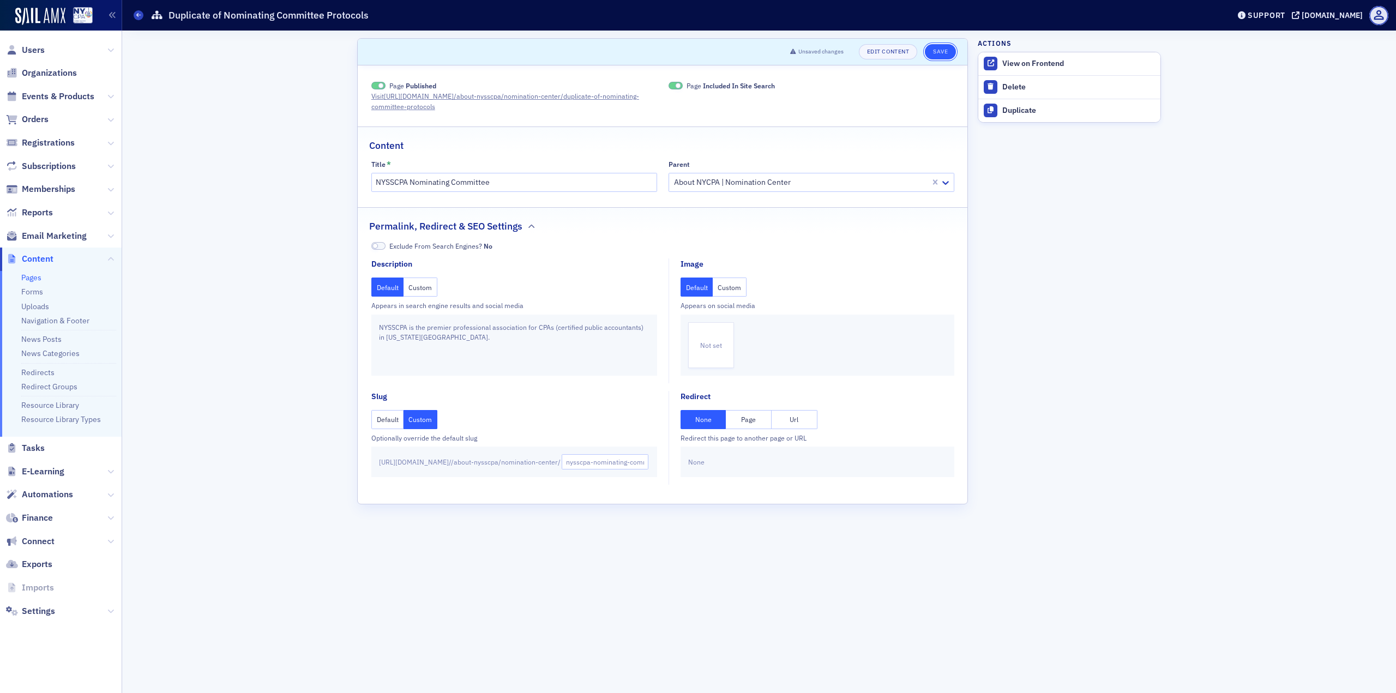
click at [939, 51] on button "Save" at bounding box center [940, 51] width 31 height 15
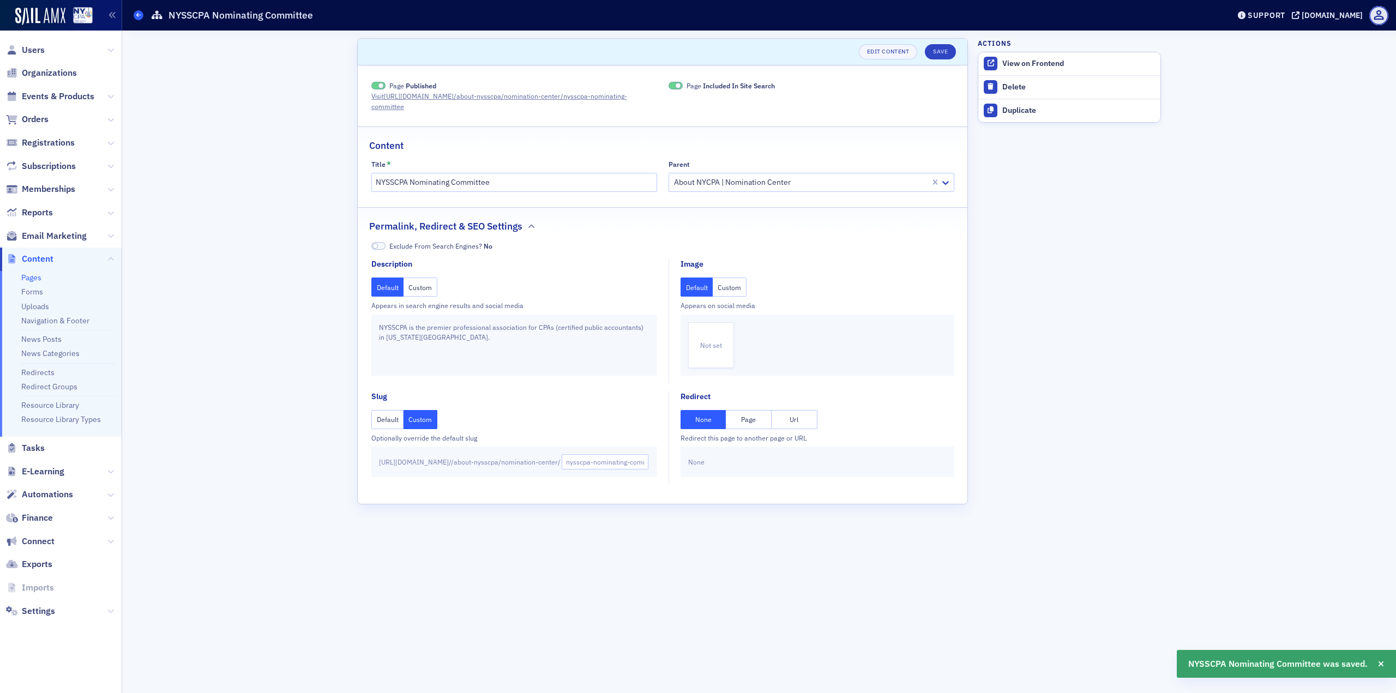
click at [142, 17] on span at bounding box center [139, 15] width 10 height 10
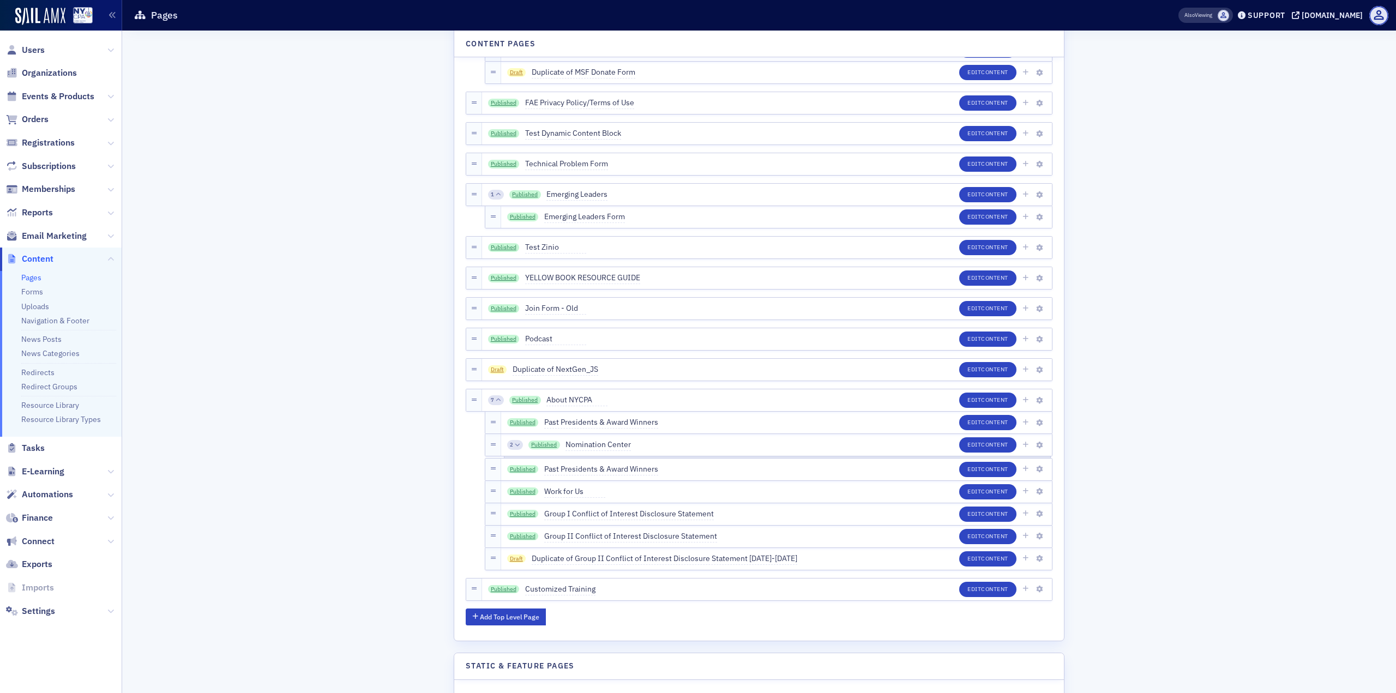
scroll to position [4035, 0]
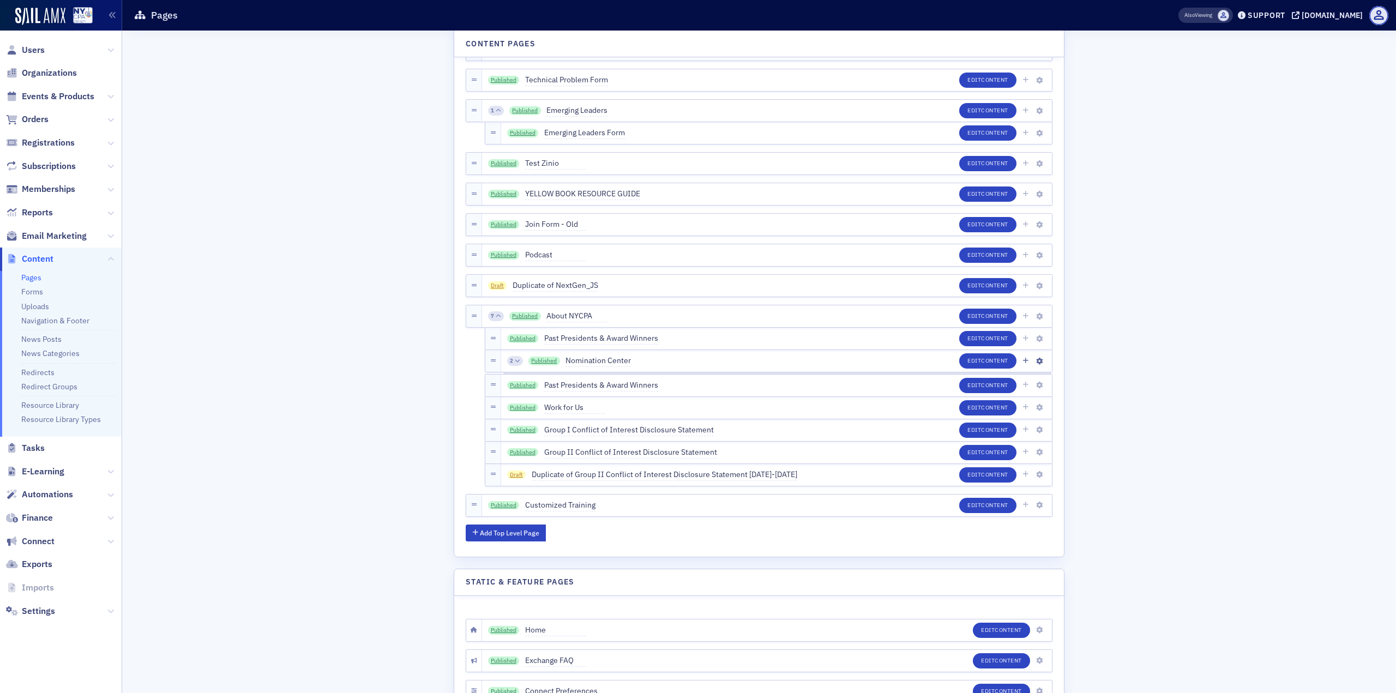
click at [515, 361] on icon at bounding box center [517, 360] width 5 height 5
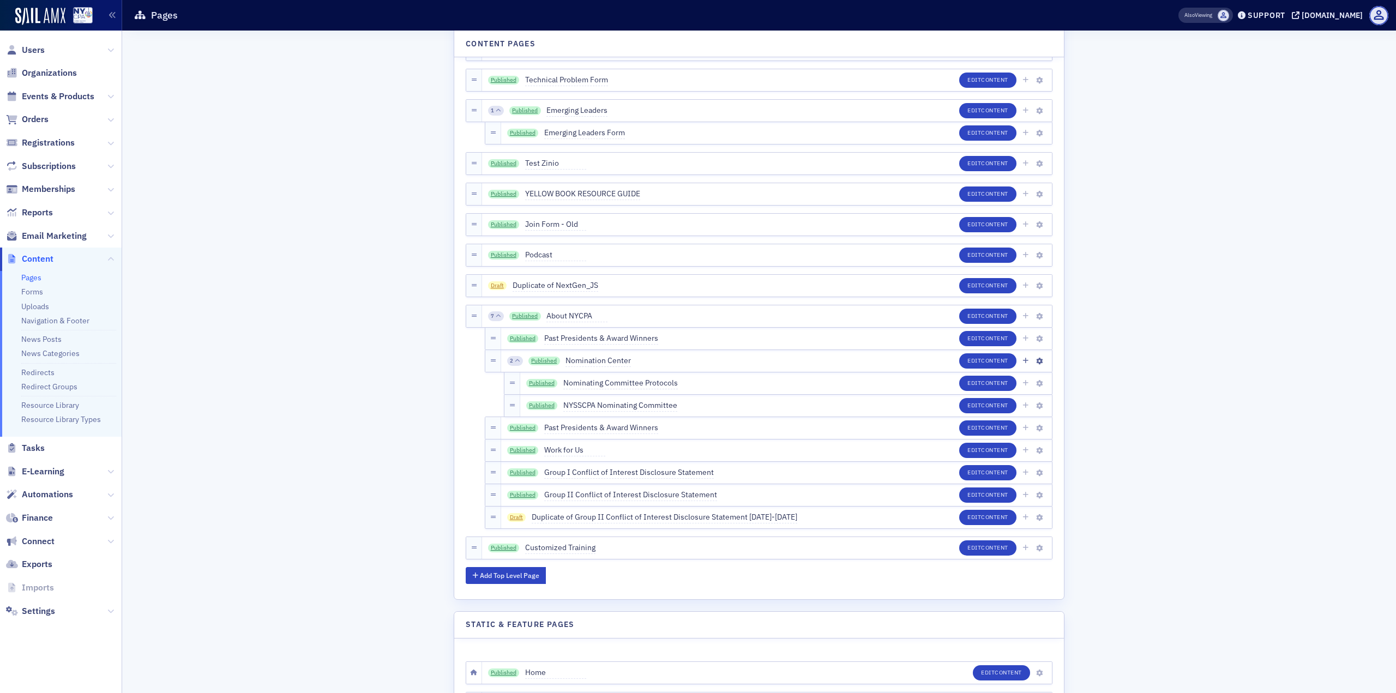
scroll to position [4077, 0]
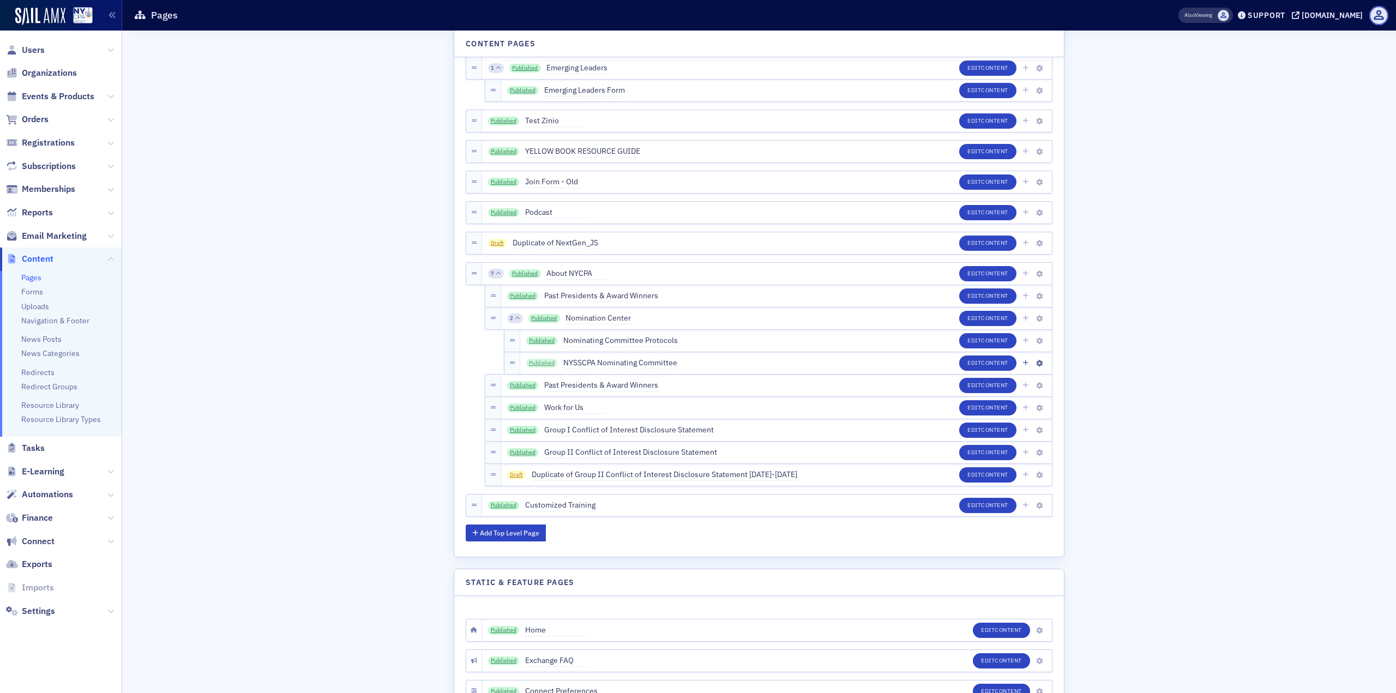
click at [531, 363] on link "Published" at bounding box center [542, 363] width 32 height 9
click at [534, 318] on link "Published" at bounding box center [544, 318] width 32 height 9
click at [990, 366] on span "Content" at bounding box center [994, 363] width 27 height 8
click at [970, 318] on button "Edit Content" at bounding box center [987, 318] width 57 height 15
click at [537, 359] on link "Published" at bounding box center [542, 363] width 32 height 9
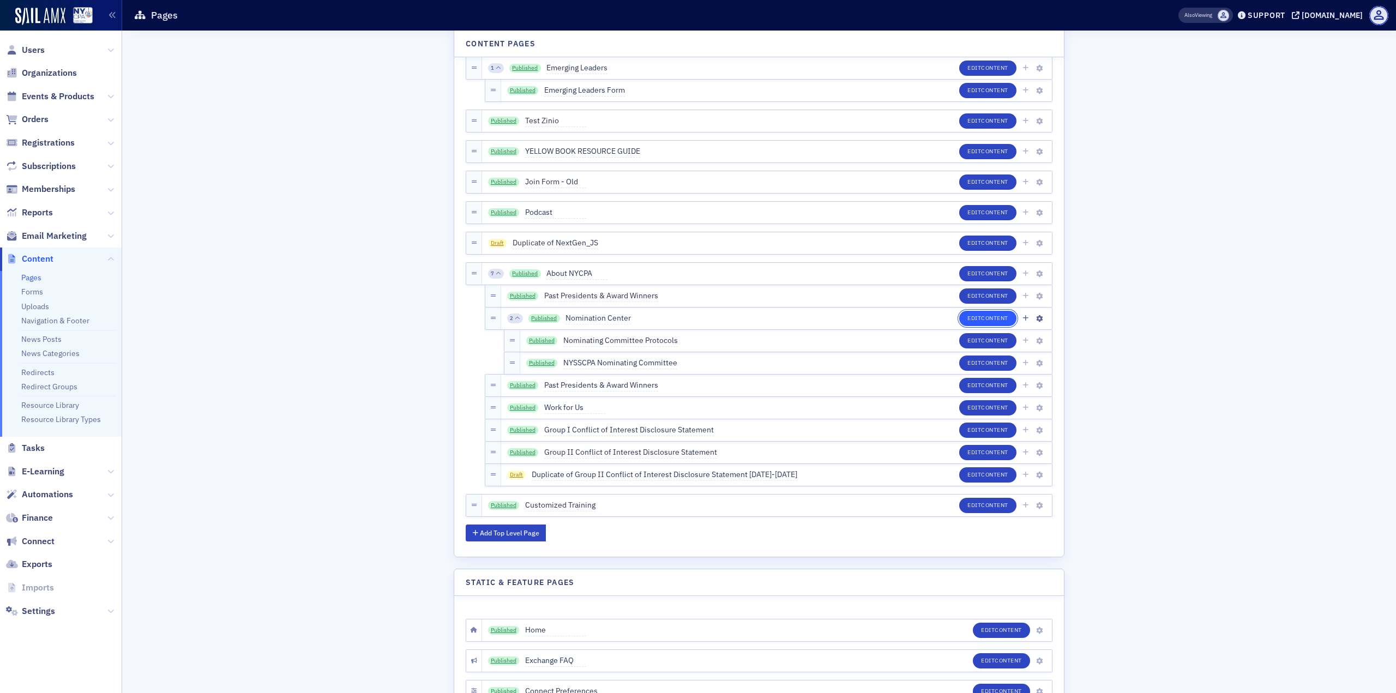
click at [959, 320] on button "Edit Content" at bounding box center [987, 318] width 57 height 15
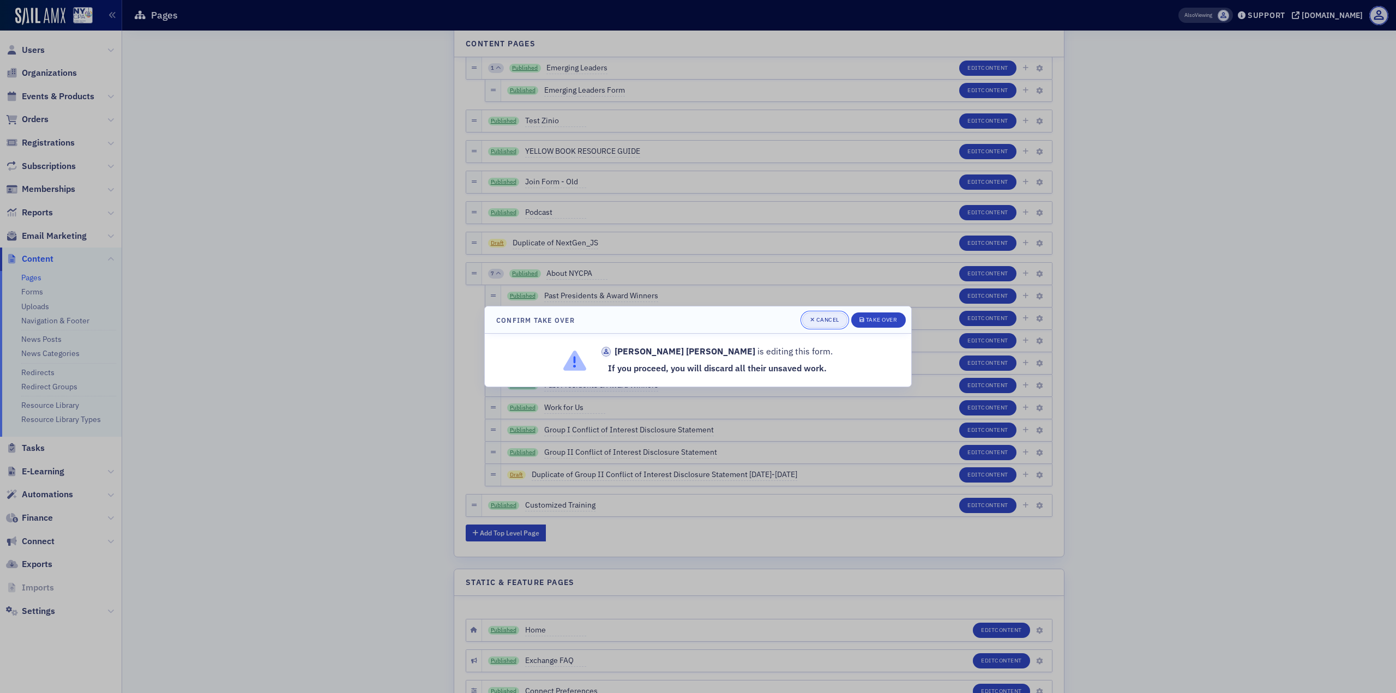
click at [839, 318] on div "Cancel" at bounding box center [827, 320] width 23 height 6
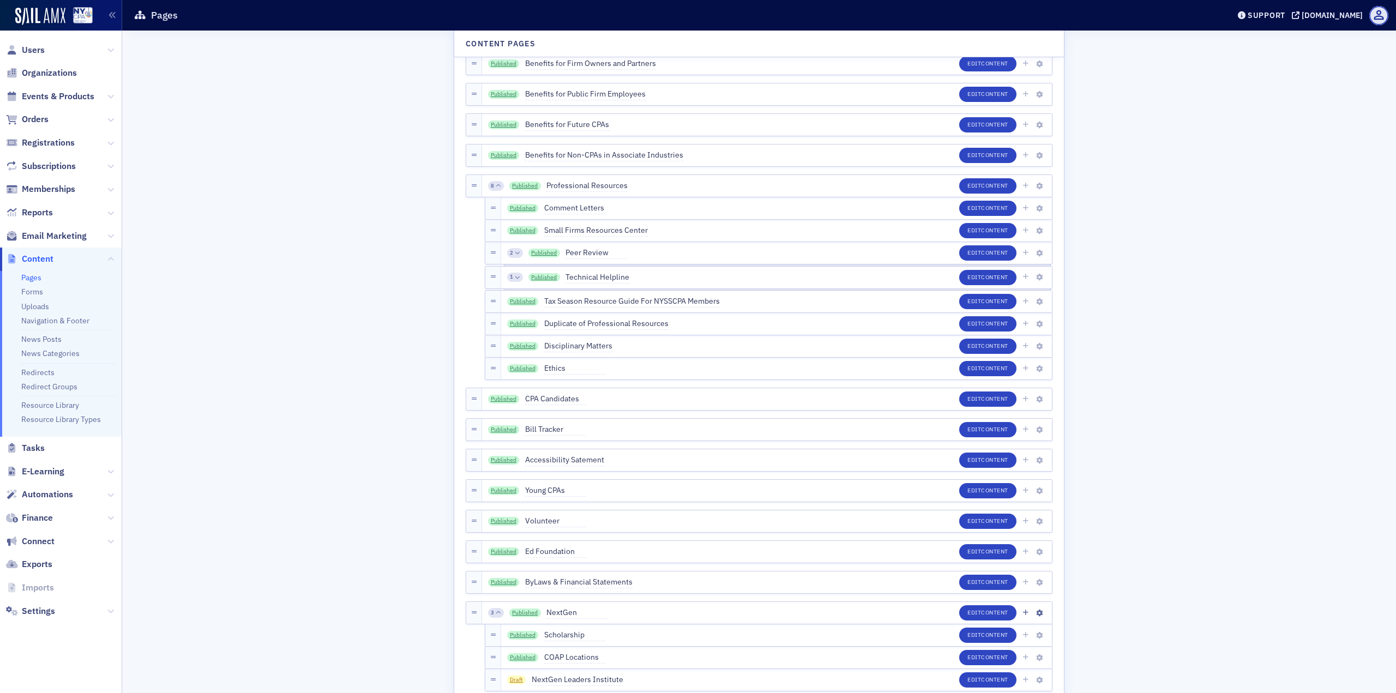
scroll to position [3260, 0]
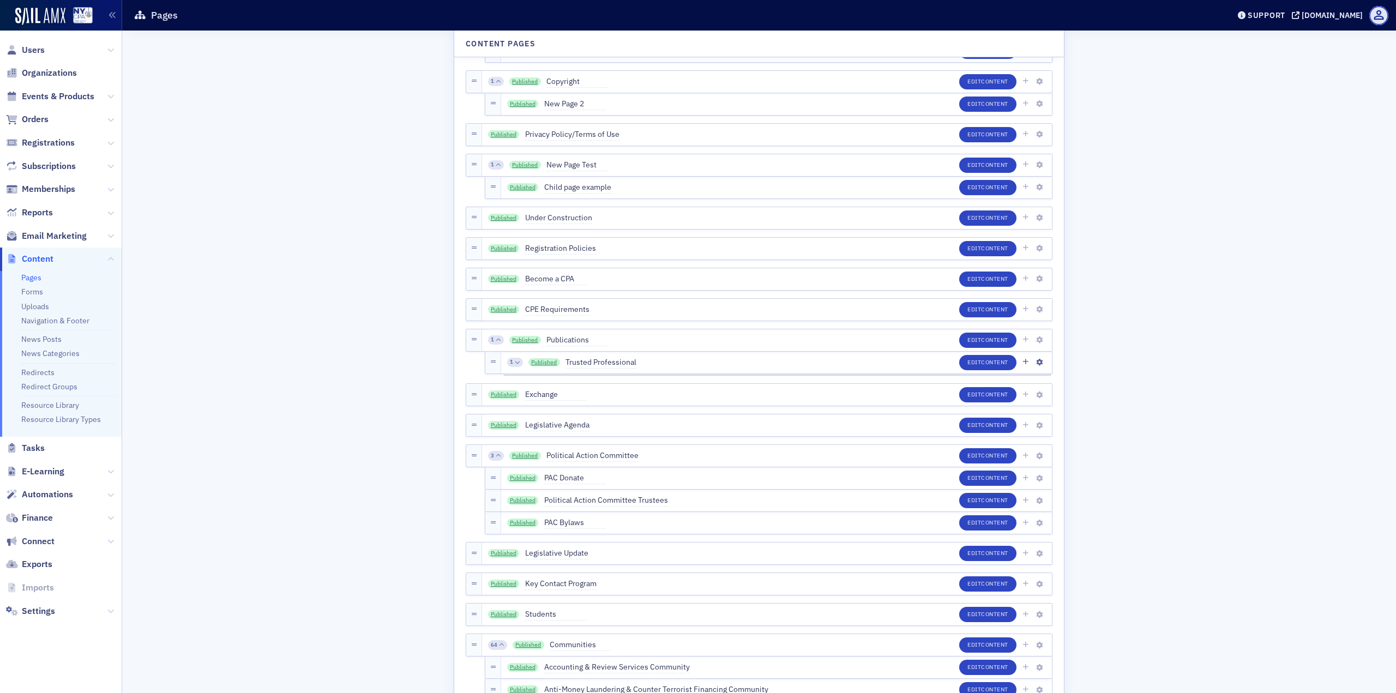
click at [515, 360] on icon at bounding box center [517, 362] width 5 height 5
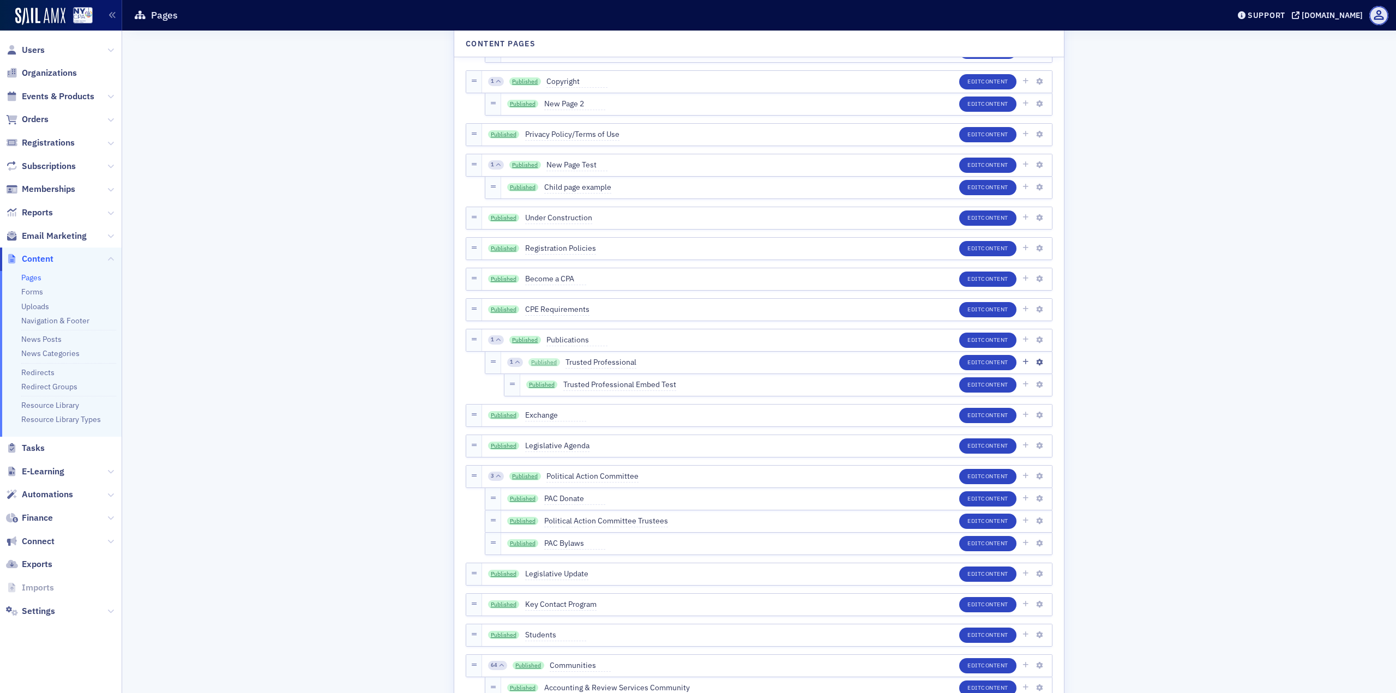
click at [547, 360] on link "Published" at bounding box center [544, 362] width 32 height 9
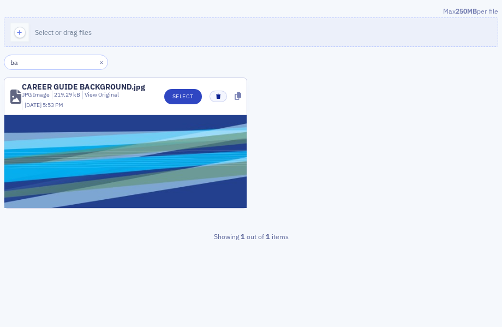
type input "b"
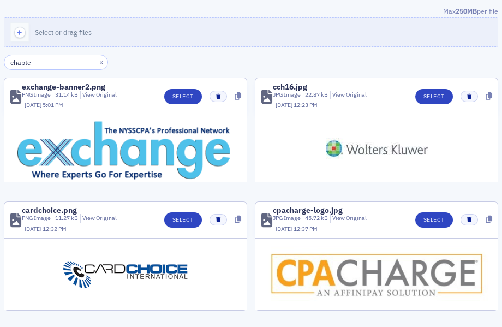
type input "chapter"
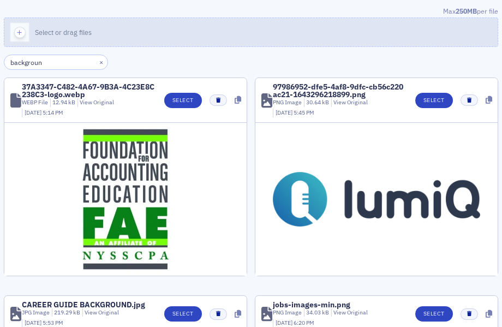
type input "background"
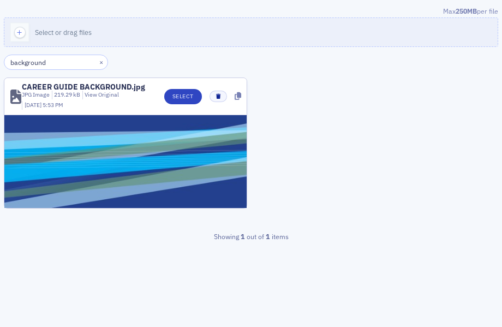
click at [54, 60] on input "background" at bounding box center [56, 62] width 104 height 15
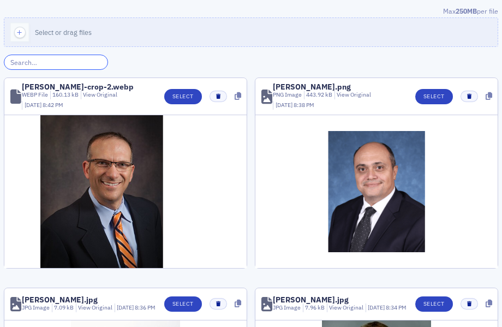
click at [47, 59] on input "search" at bounding box center [56, 62] width 104 height 15
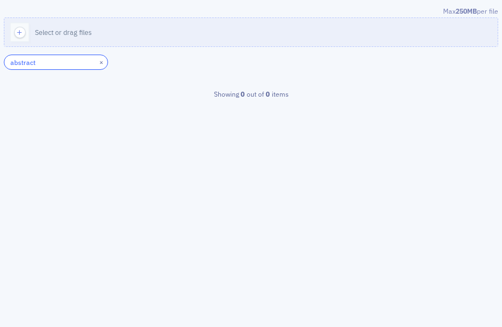
click at [68, 61] on input "abstract" at bounding box center [56, 62] width 104 height 15
type input "abstract"
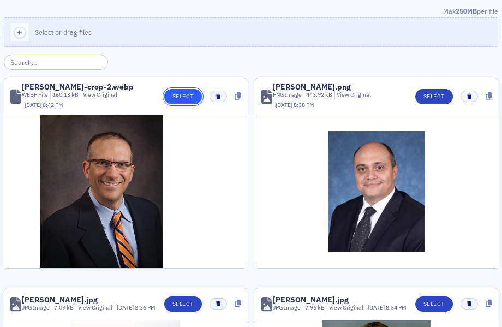
click at [182, 101] on button "Select" at bounding box center [183, 96] width 38 height 15
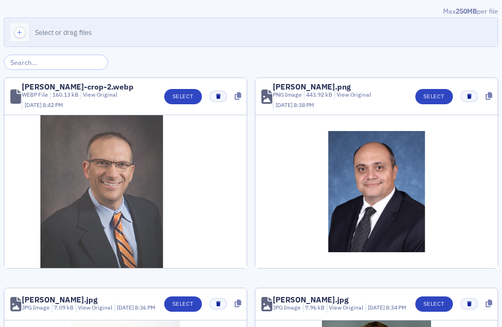
click at [83, 156] on img at bounding box center [125, 191] width 170 height 153
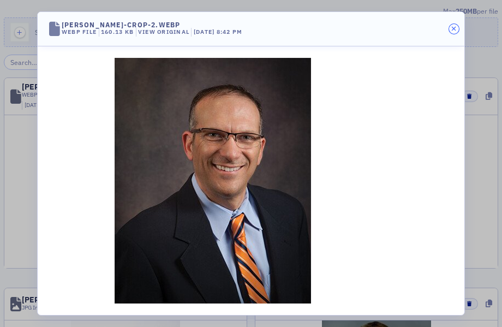
click at [456, 30] on button "button" at bounding box center [454, 29] width 10 height 10
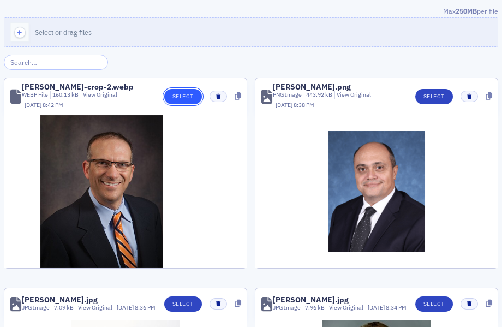
click at [177, 91] on button "Select" at bounding box center [183, 96] width 38 height 15
click at [55, 68] on input "search" at bounding box center [56, 62] width 104 height 15
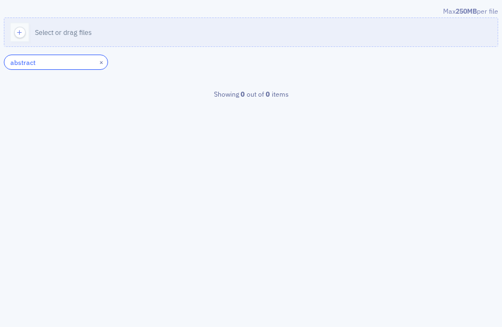
type input "abstract"
click at [97, 62] on div "×" at bounding box center [102, 62] width 11 height 14
click at [97, 62] on button "×" at bounding box center [102, 62] width 10 height 10
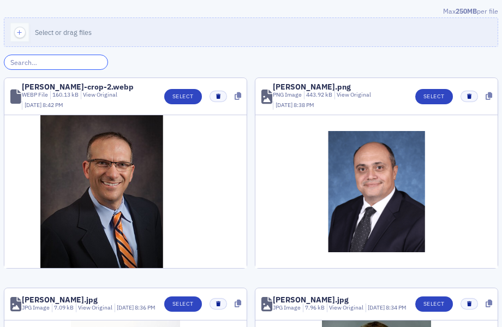
click at [44, 65] on input "search" at bounding box center [56, 62] width 104 height 15
paste input "abstract_background_001.jpg"
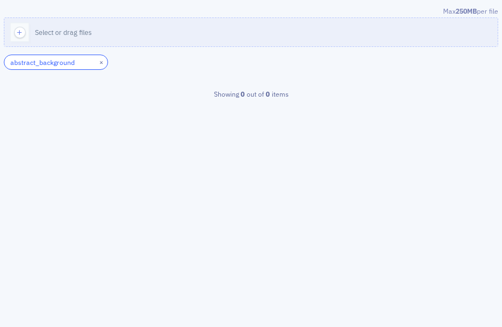
type input "abstract_background"
click at [50, 70] on input "abstract_background" at bounding box center [56, 62] width 104 height 15
click at [54, 66] on input "abstract_background" at bounding box center [56, 62] width 104 height 15
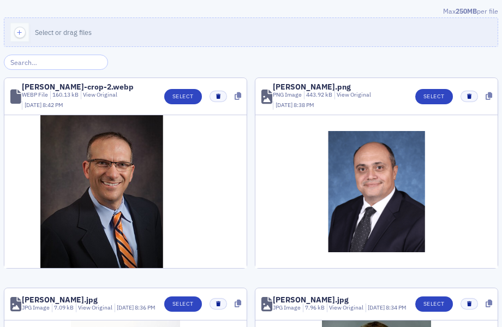
click at [63, 57] on input "search" at bounding box center [56, 62] width 104 height 15
click at [64, 63] on input "search" at bounding box center [56, 62] width 104 height 15
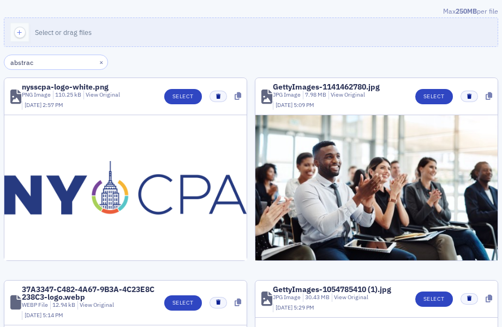
type input "abstract"
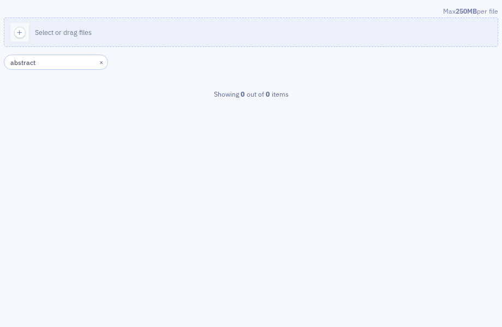
click at [68, 67] on input "abstract" at bounding box center [56, 62] width 104 height 15
